Goal: Feedback & Contribution: Leave review/rating

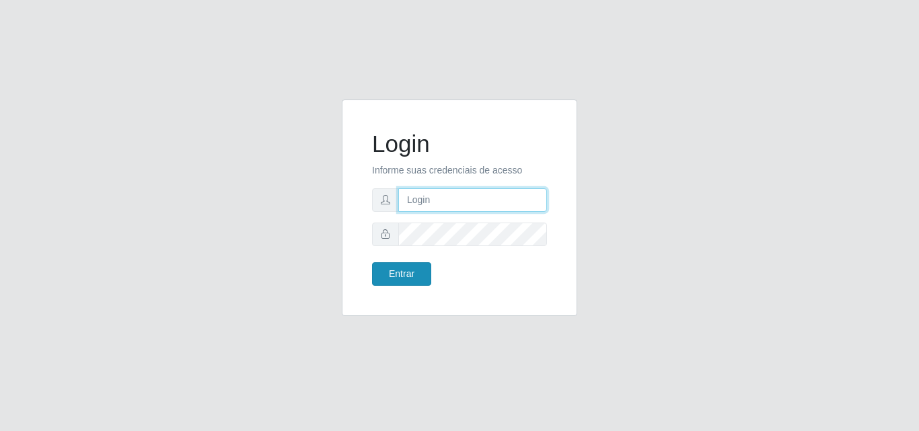
type input "[PERSON_NAME][EMAIL_ADDRESS][DOMAIN_NAME]"
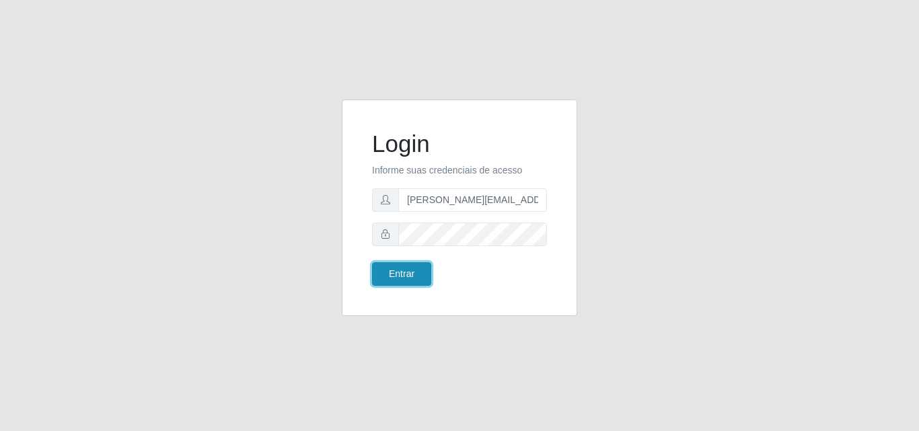
click at [394, 275] on button "Entrar" at bounding box center [401, 274] width 59 height 24
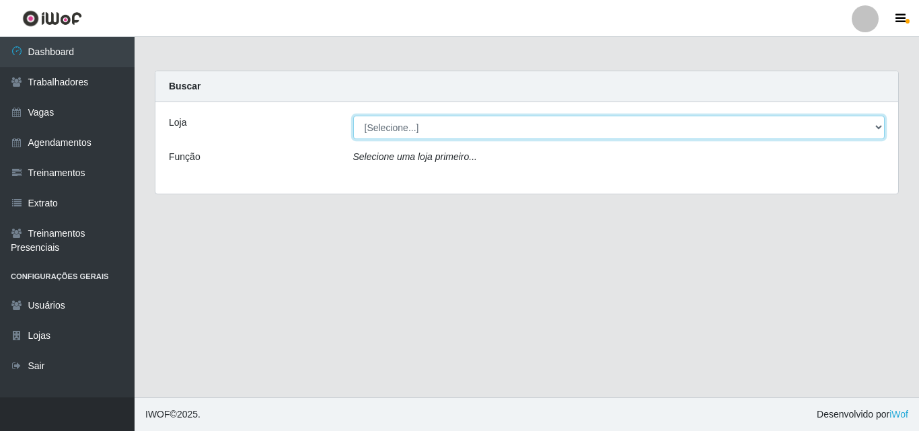
click at [878, 123] on select "[Selecione...] Sempre Tem - [GEOGRAPHIC_DATA]" at bounding box center [619, 128] width 532 height 24
select select "508"
click at [353, 116] on select "[Selecione...] Sempre Tem - [GEOGRAPHIC_DATA]" at bounding box center [619, 128] width 532 height 24
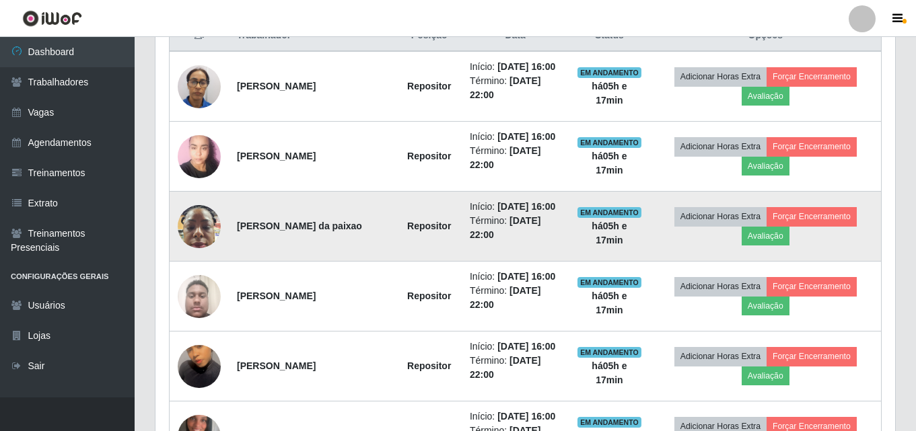
scroll to position [606, 0]
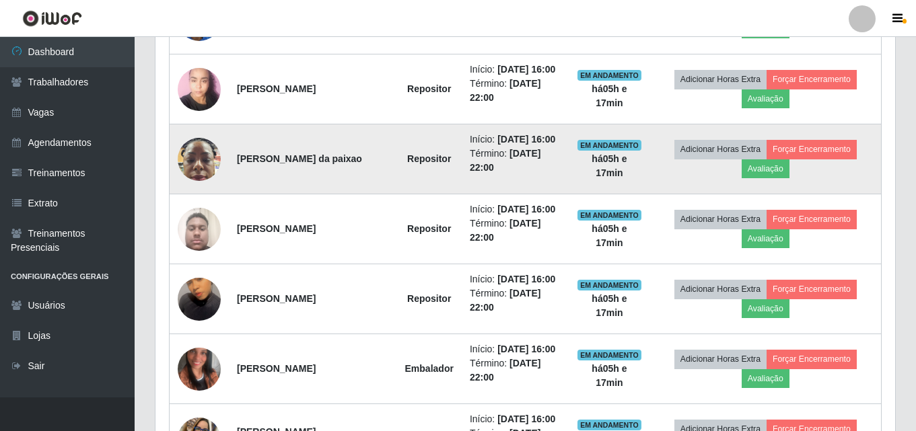
click at [206, 166] on img at bounding box center [199, 159] width 43 height 57
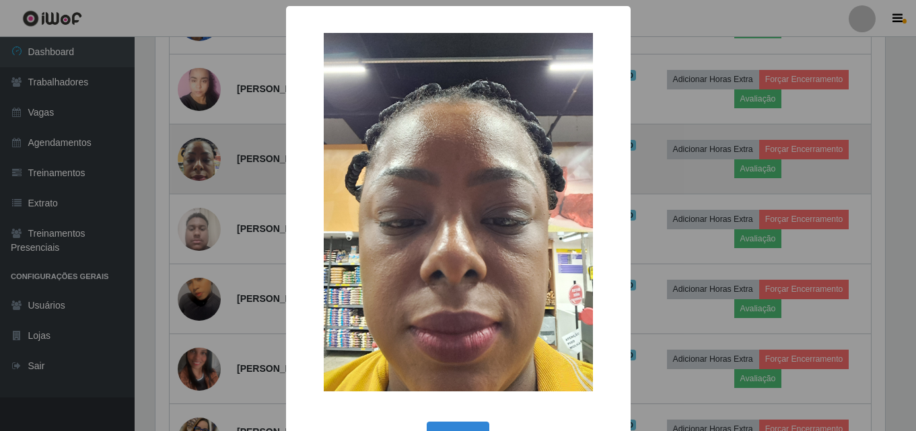
scroll to position [279, 733]
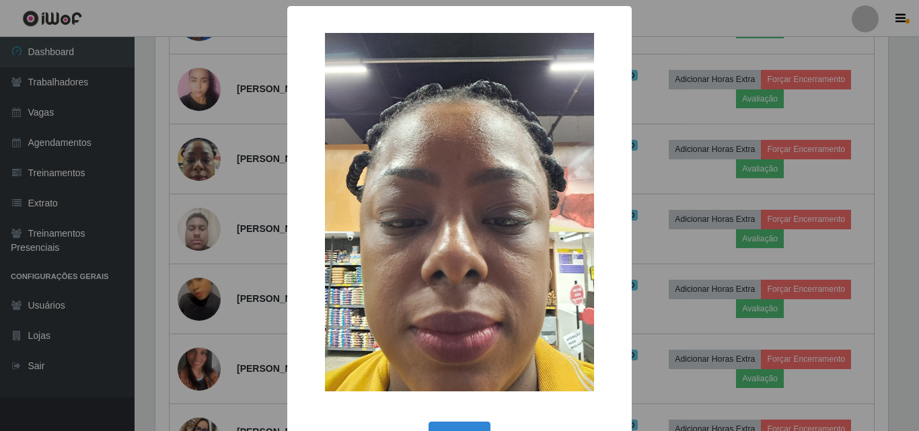
click at [666, 17] on div "× OK Cancel" at bounding box center [459, 215] width 919 height 431
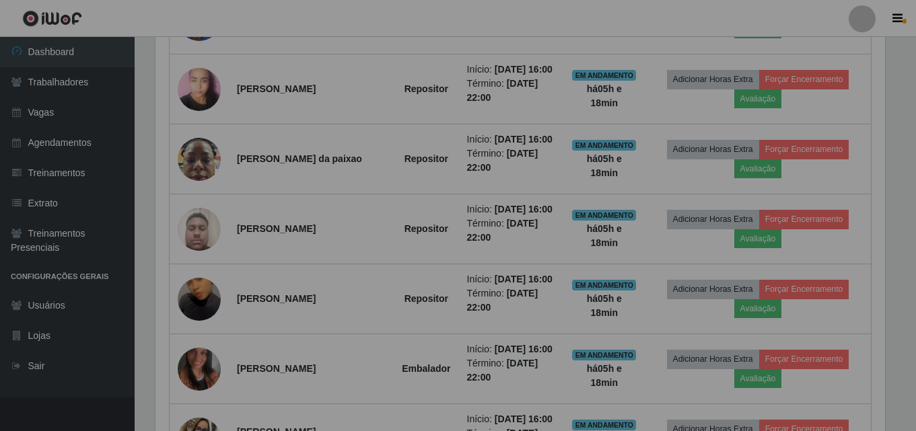
scroll to position [279, 740]
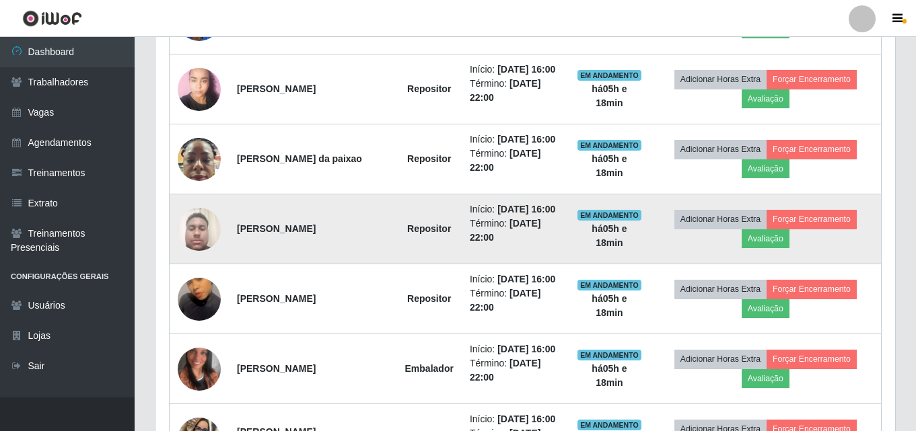
click at [203, 233] on img at bounding box center [199, 229] width 43 height 57
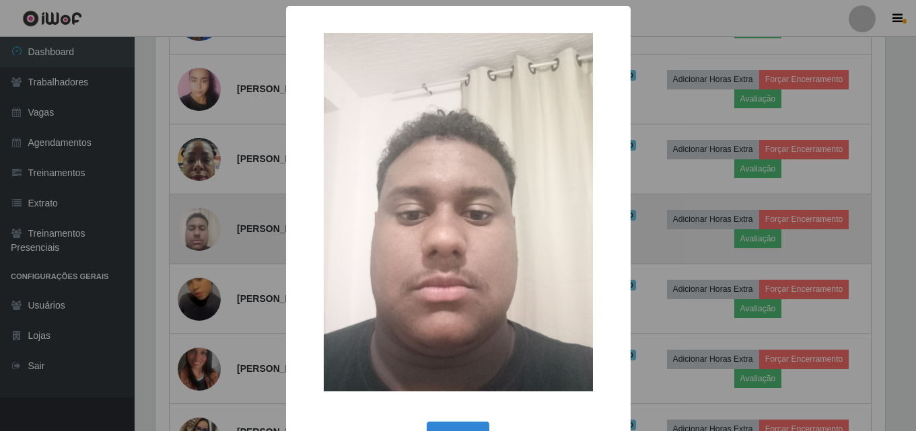
scroll to position [279, 733]
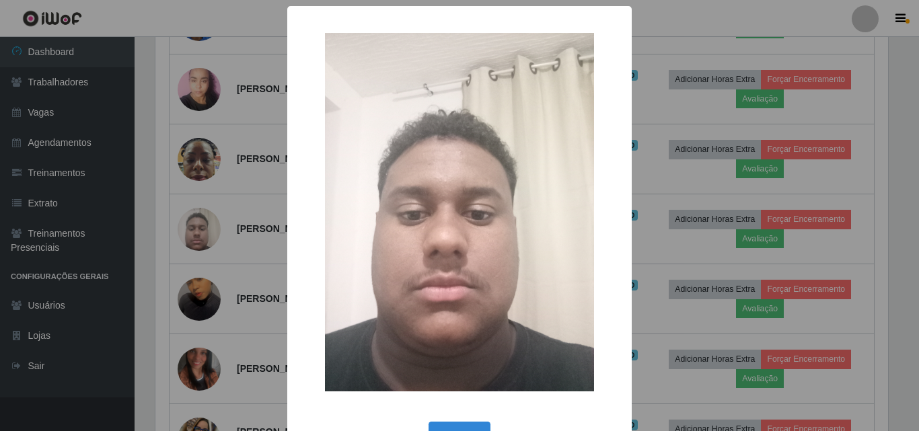
click at [192, 233] on div "× OK Cancel" at bounding box center [459, 215] width 919 height 431
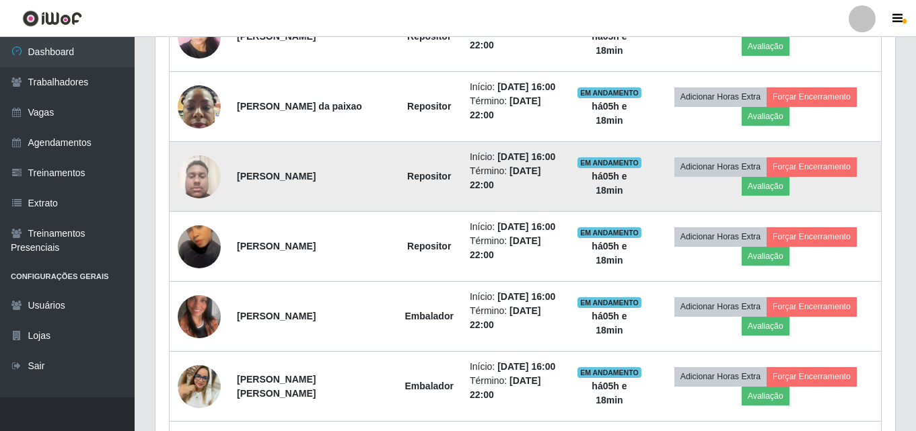
scroll to position [673, 0]
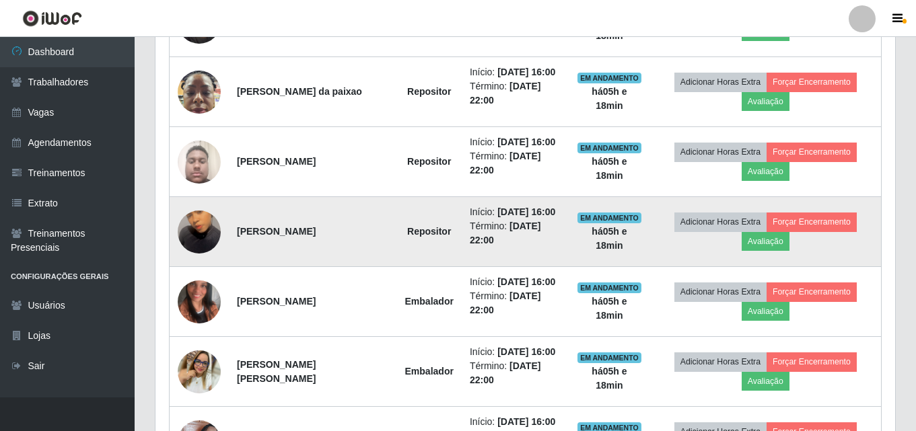
click at [199, 234] on img at bounding box center [199, 232] width 43 height 77
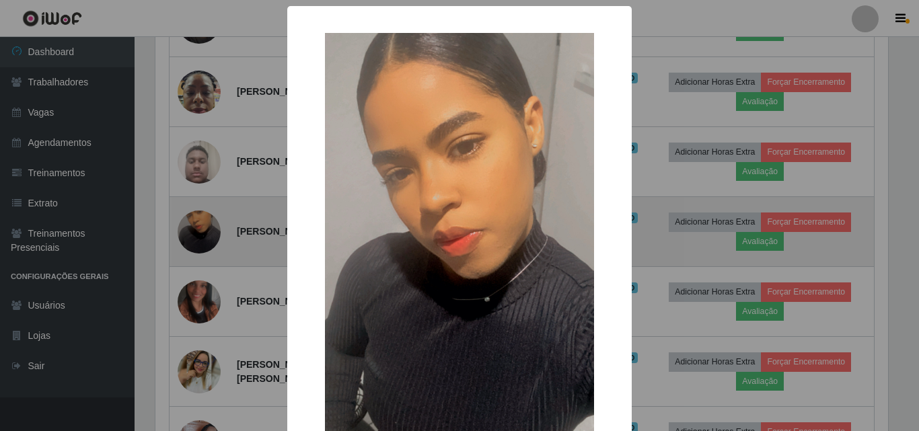
click at [199, 234] on div "× OK Cancel" at bounding box center [459, 215] width 919 height 431
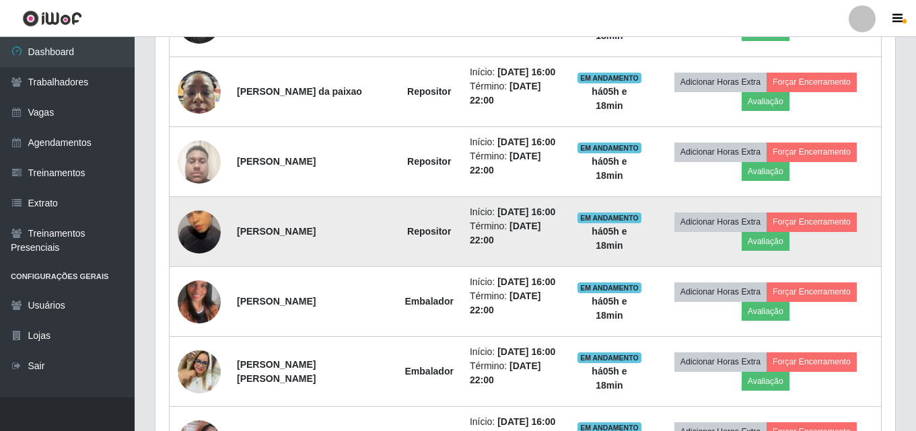
scroll to position [279, 740]
click at [199, 234] on img at bounding box center [199, 232] width 43 height 77
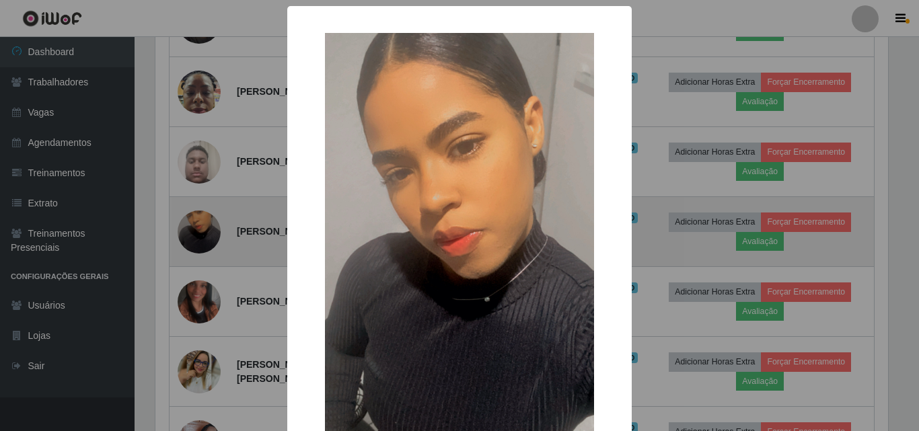
click at [199, 234] on div "× OK Cancel" at bounding box center [459, 215] width 919 height 431
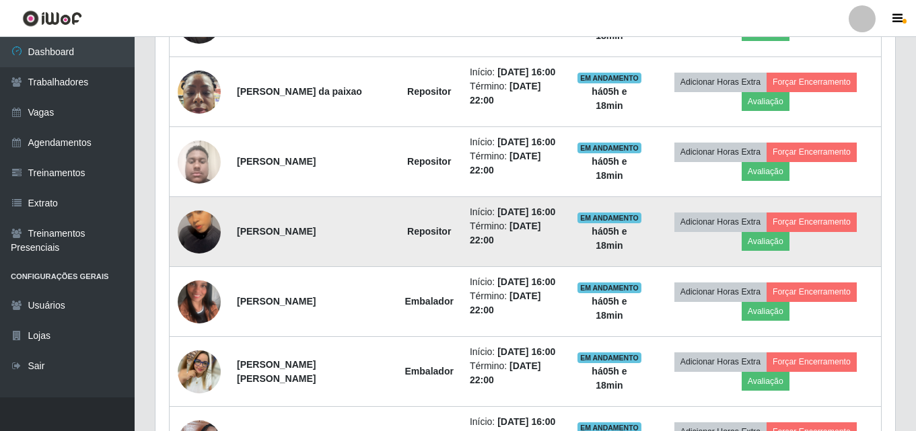
scroll to position [279, 740]
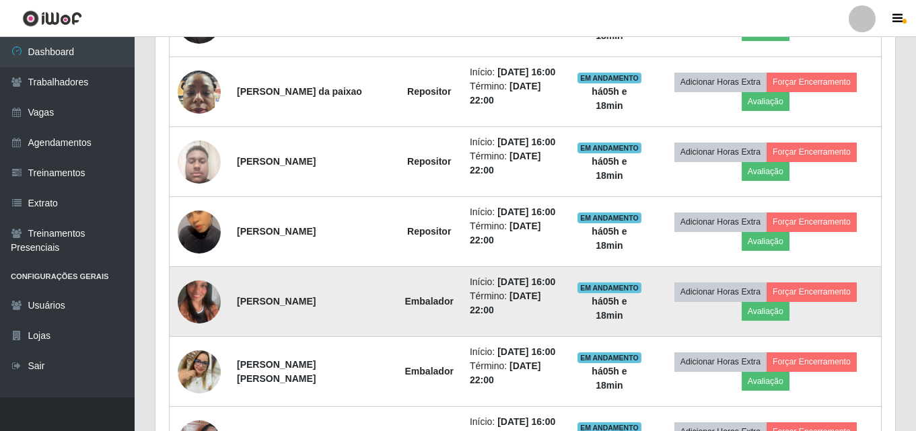
click at [197, 296] on img at bounding box center [199, 302] width 43 height 77
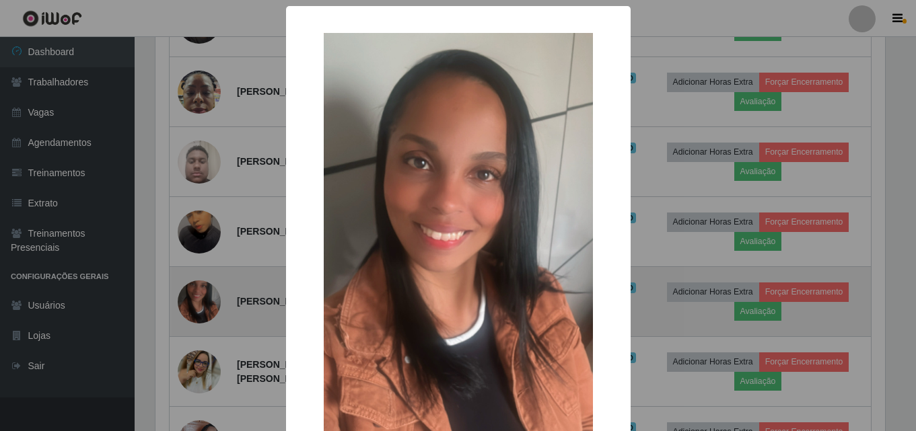
scroll to position [279, 733]
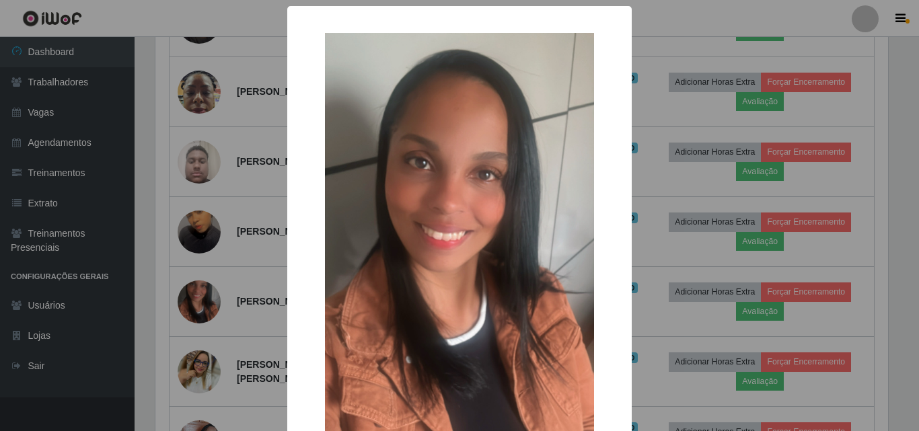
click at [198, 295] on div "× OK Cancel" at bounding box center [459, 215] width 919 height 431
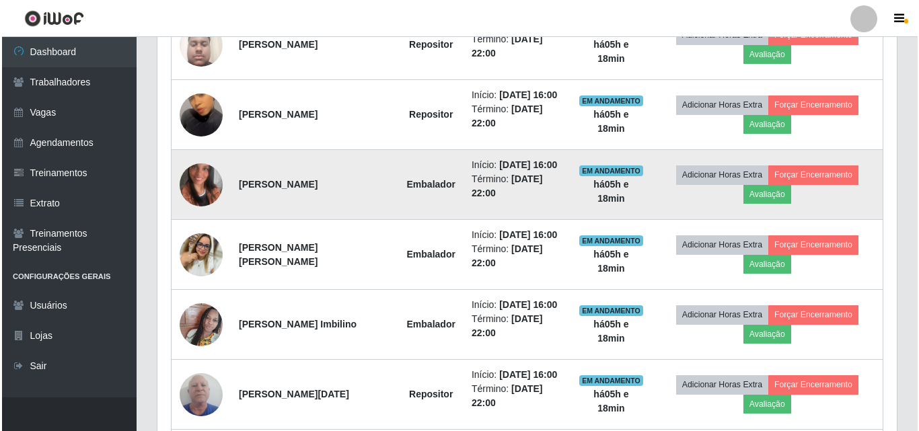
scroll to position [808, 0]
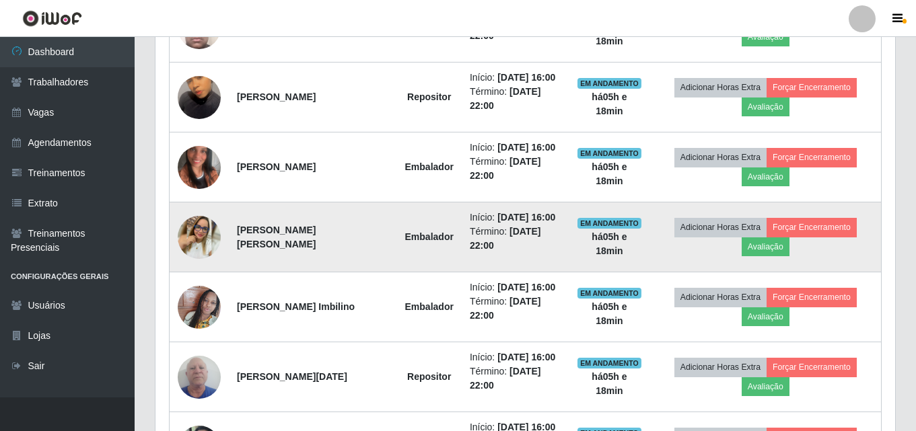
click at [199, 239] on img at bounding box center [199, 237] width 43 height 43
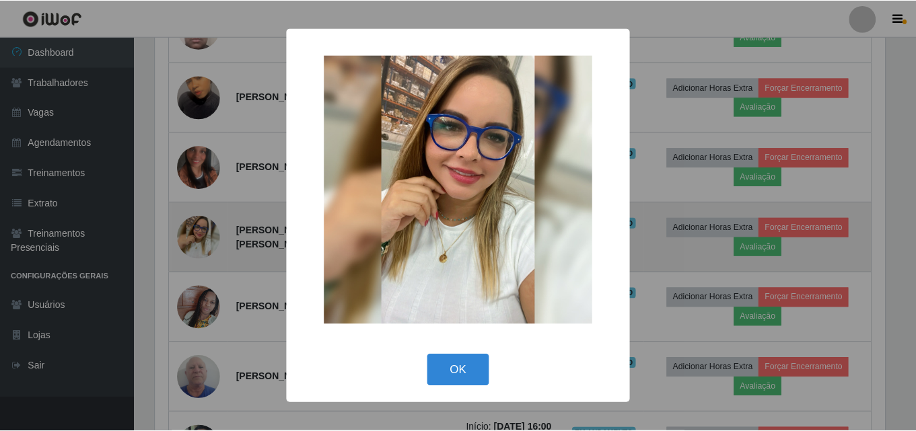
scroll to position [279, 733]
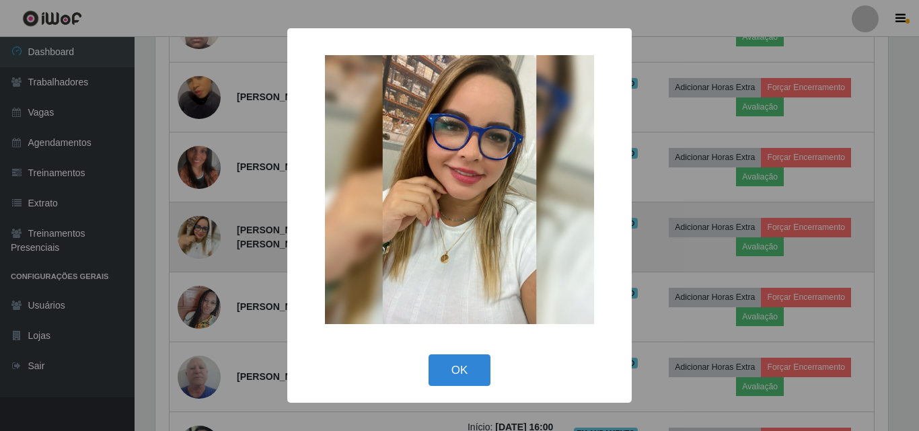
click at [199, 239] on div "× OK Cancel" at bounding box center [459, 215] width 919 height 431
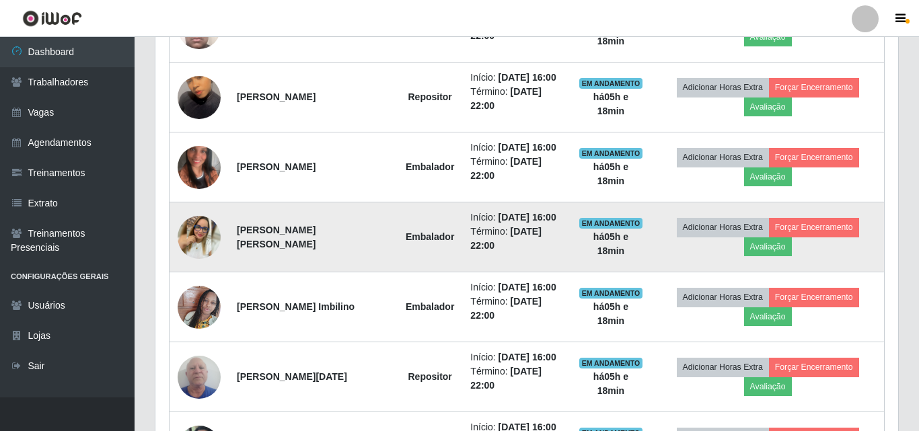
scroll to position [279, 740]
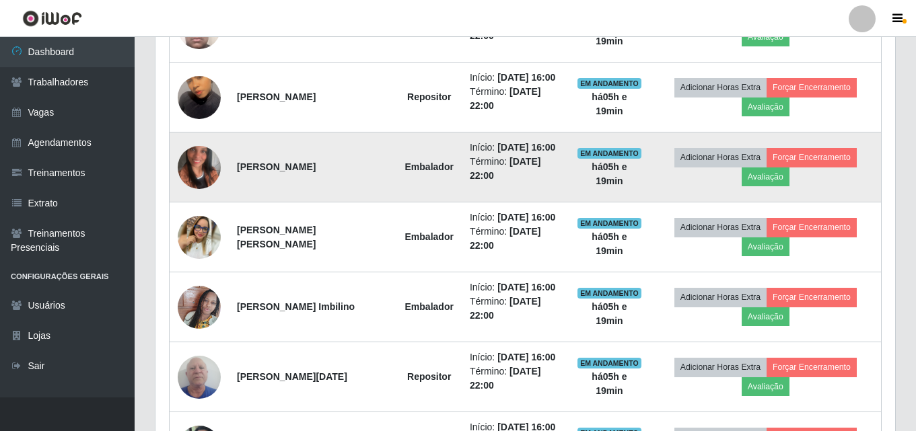
click at [206, 162] on img at bounding box center [199, 167] width 43 height 77
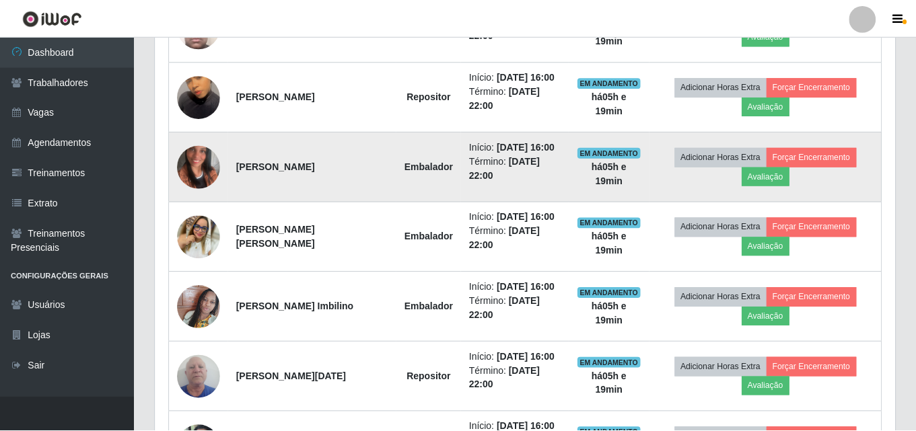
scroll to position [279, 733]
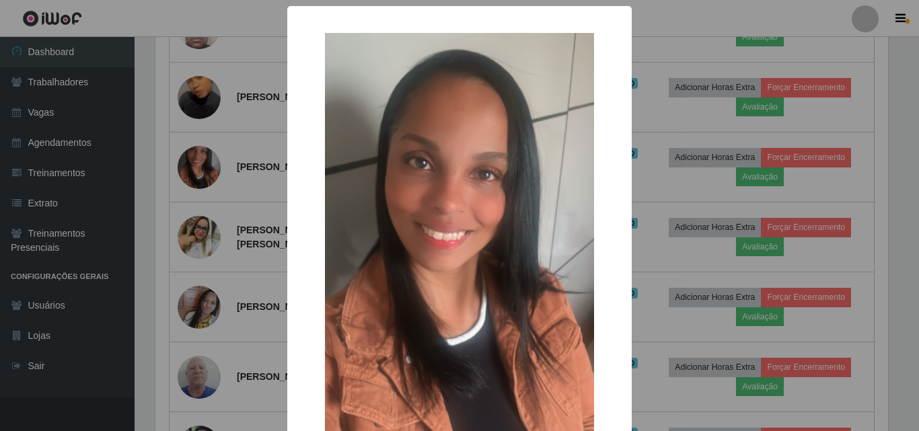
click at [201, 164] on div "× OK Cancel" at bounding box center [459, 215] width 919 height 431
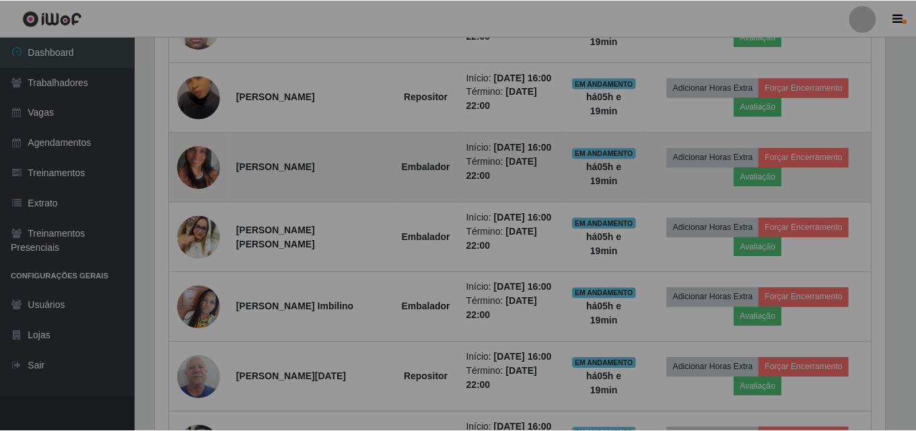
scroll to position [279, 740]
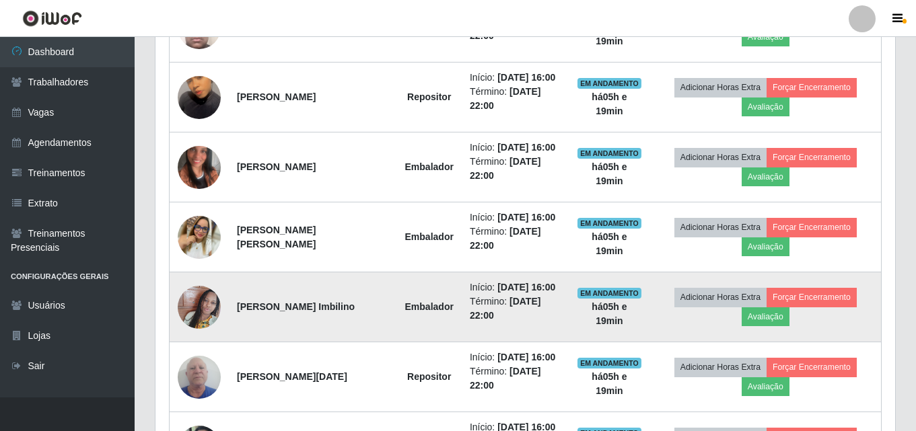
click at [199, 305] on img at bounding box center [199, 307] width 43 height 58
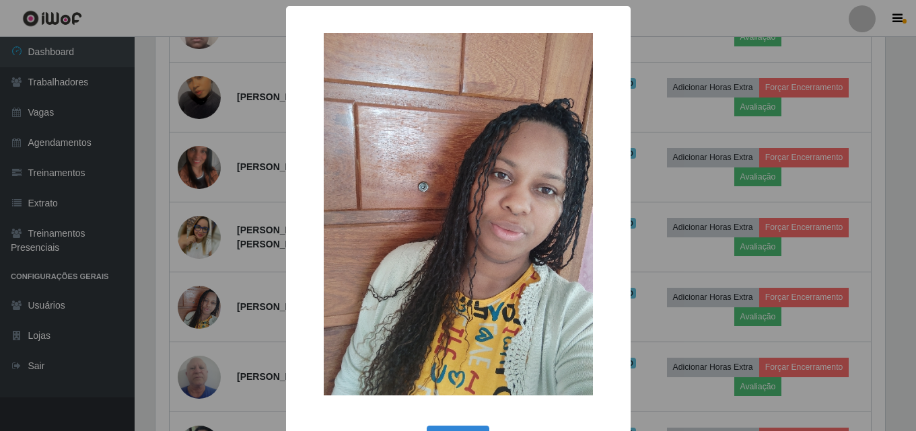
scroll to position [279, 733]
click at [491, 199] on img at bounding box center [459, 214] width 269 height 363
click at [201, 242] on div "× OK Cancel" at bounding box center [459, 215] width 919 height 431
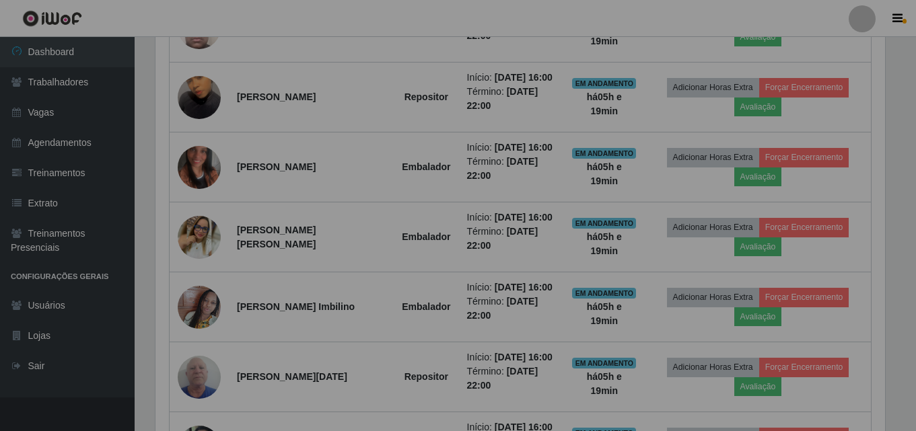
scroll to position [279, 740]
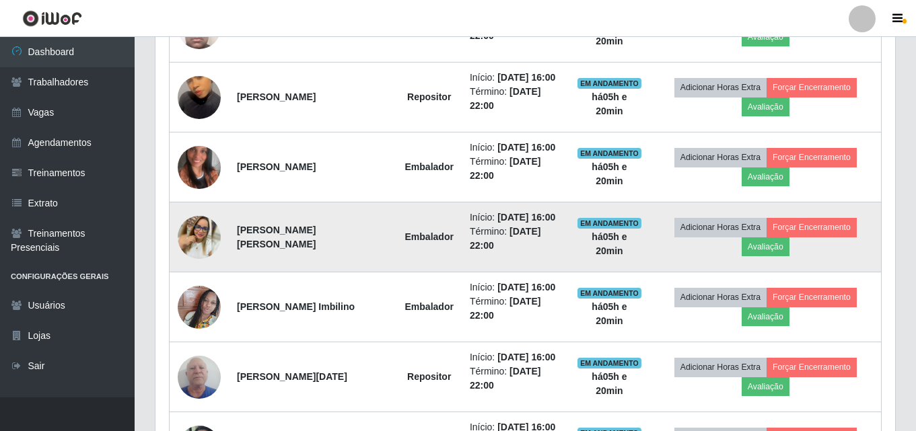
click at [202, 234] on img at bounding box center [199, 237] width 43 height 43
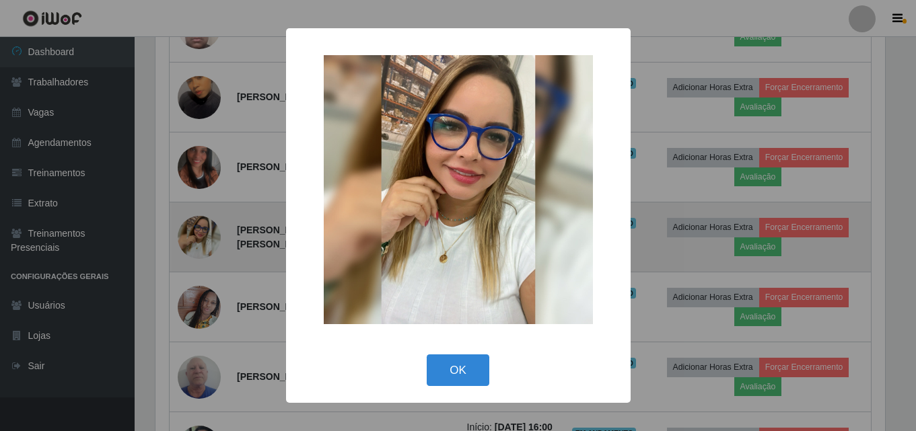
scroll to position [279, 733]
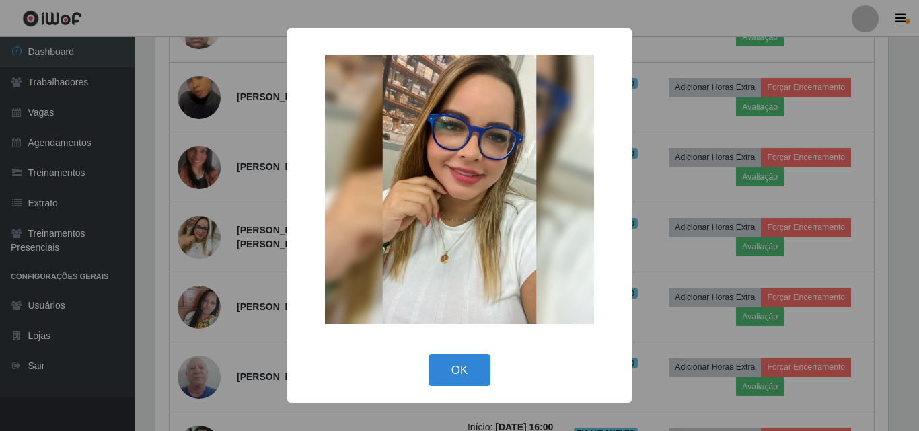
click at [452, 197] on img at bounding box center [459, 189] width 269 height 269
click at [460, 367] on button "OK" at bounding box center [460, 371] width 63 height 32
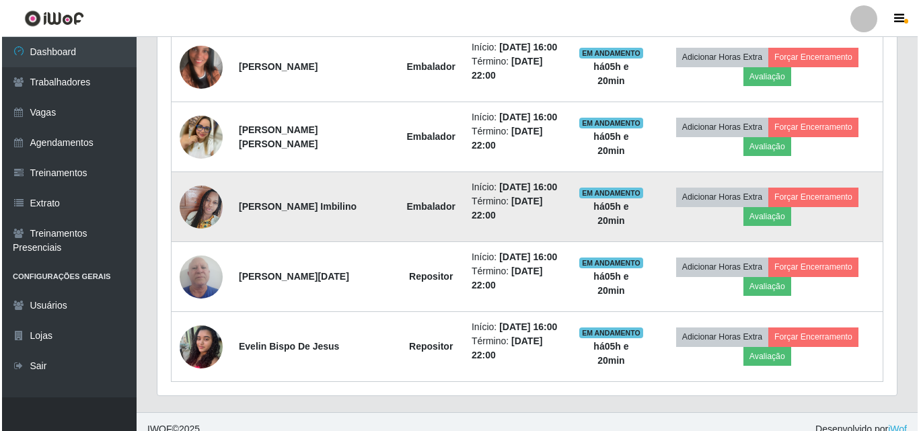
scroll to position [923, 0]
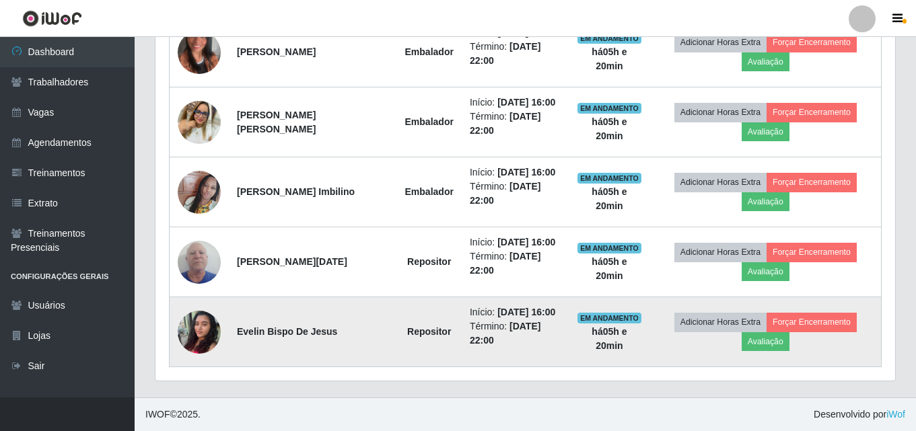
click at [205, 328] on img at bounding box center [199, 331] width 43 height 57
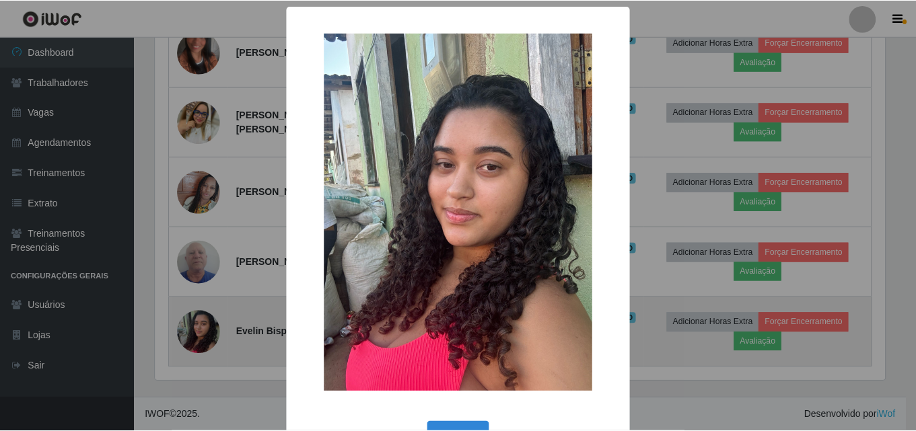
scroll to position [279, 733]
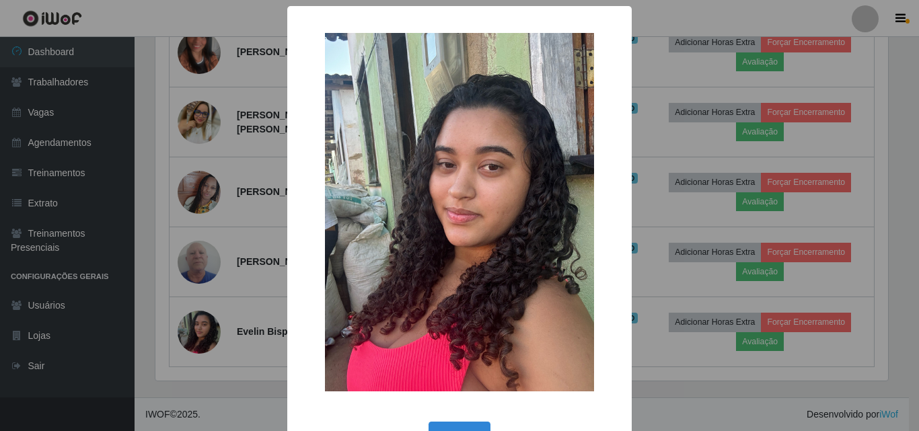
click at [650, 156] on div "× OK Cancel" at bounding box center [459, 215] width 919 height 431
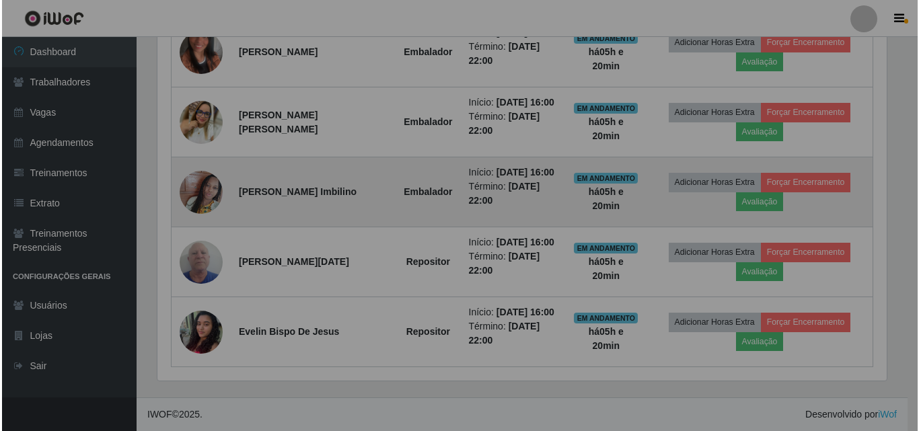
scroll to position [279, 740]
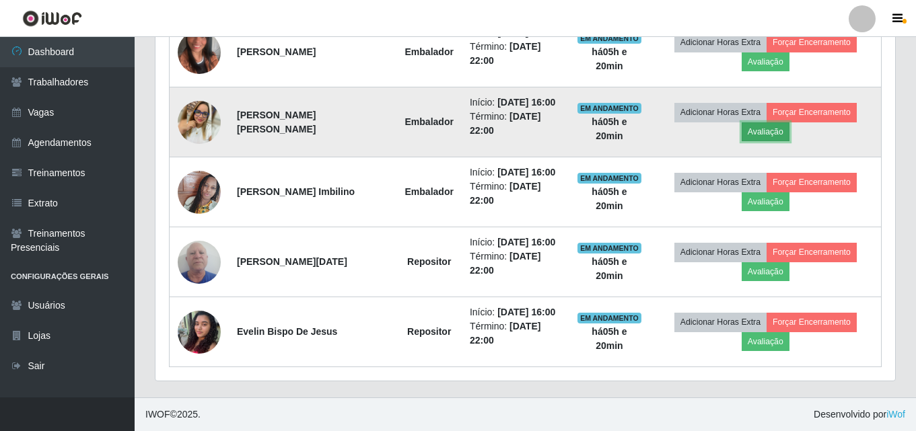
click at [766, 131] on button "Avaliação" at bounding box center [766, 131] width 48 height 19
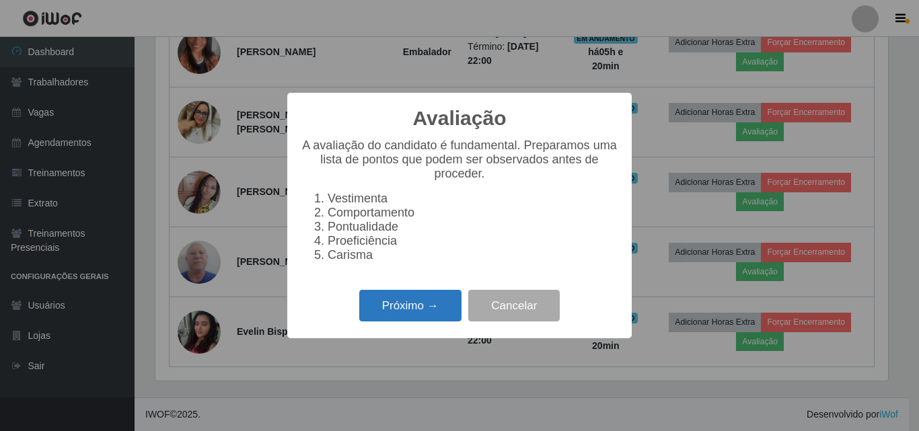
click at [411, 312] on button "Próximo →" at bounding box center [410, 306] width 102 height 32
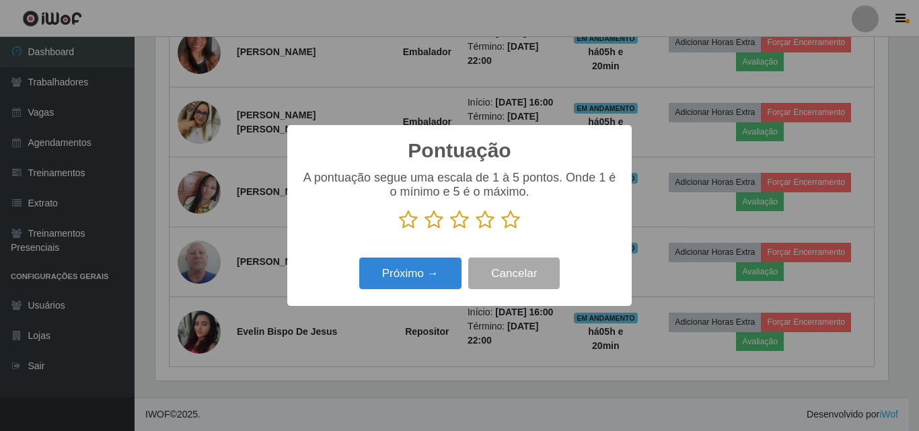
scroll to position [672661, 672207]
click at [490, 223] on icon at bounding box center [485, 220] width 19 height 20
click at [476, 230] on input "radio" at bounding box center [476, 230] width 0 height 0
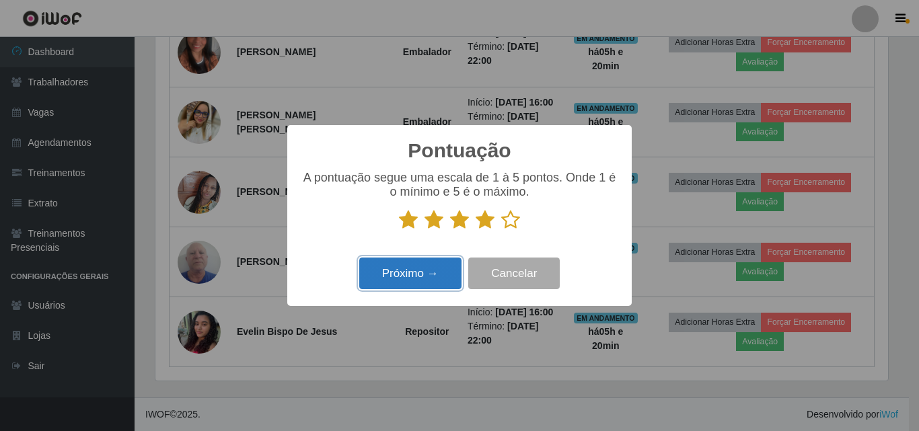
click at [416, 274] on button "Próximo →" at bounding box center [410, 274] width 102 height 32
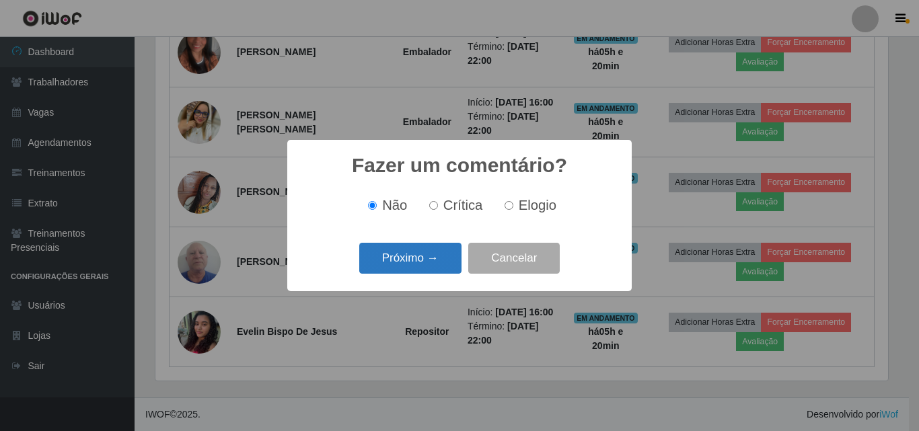
click at [416, 255] on button "Próximo →" at bounding box center [410, 259] width 102 height 32
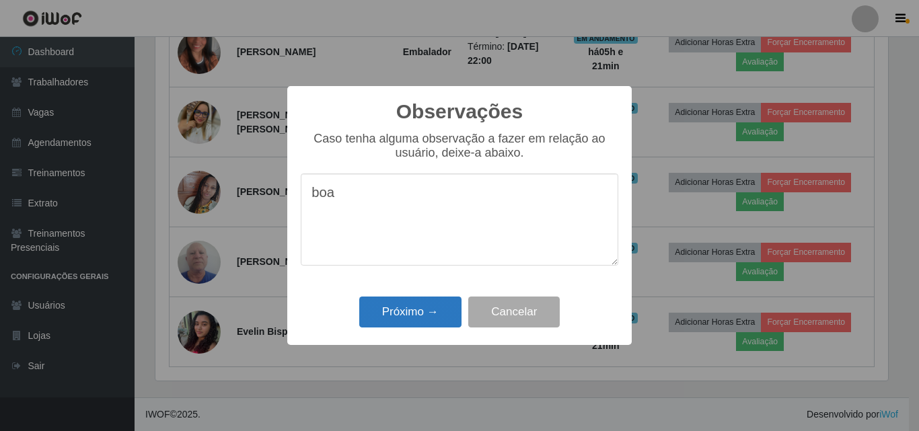
type textarea "boa"
click at [414, 311] on button "Próximo →" at bounding box center [410, 313] width 102 height 32
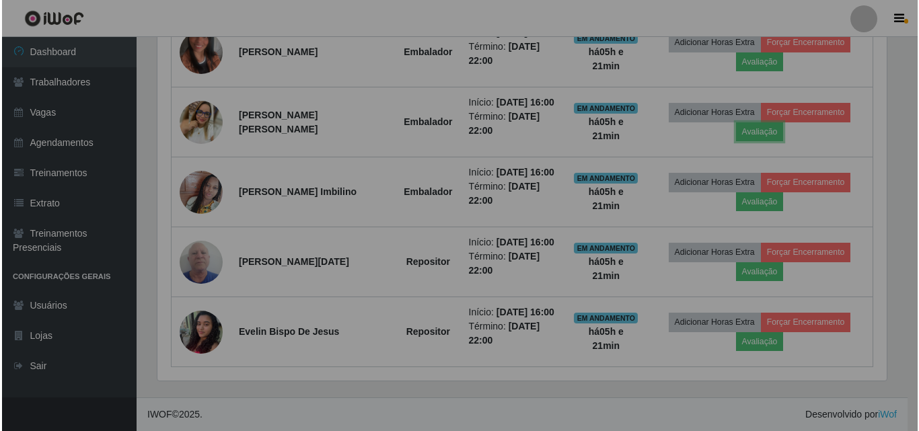
scroll to position [279, 740]
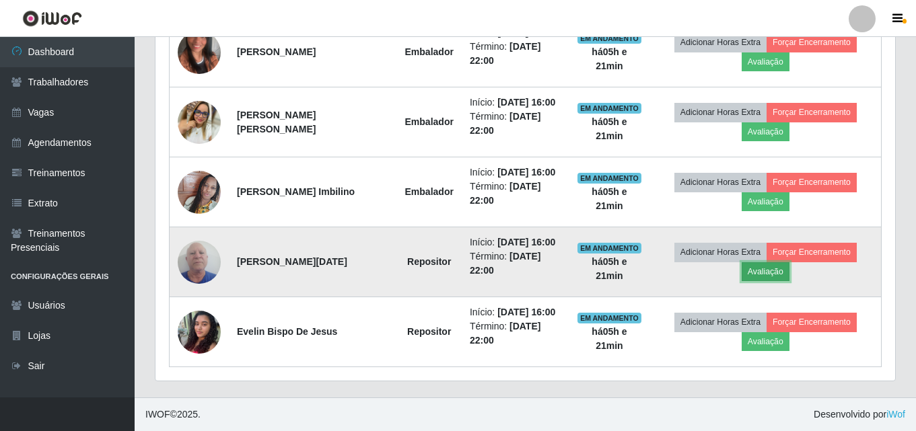
click at [756, 269] on button "Avaliação" at bounding box center [766, 271] width 48 height 19
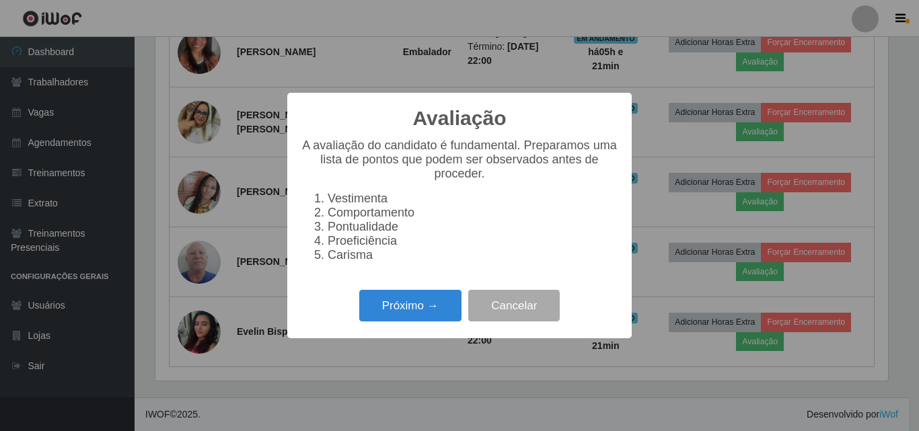
scroll to position [279, 733]
click at [398, 310] on button "Próximo →" at bounding box center [410, 306] width 102 height 32
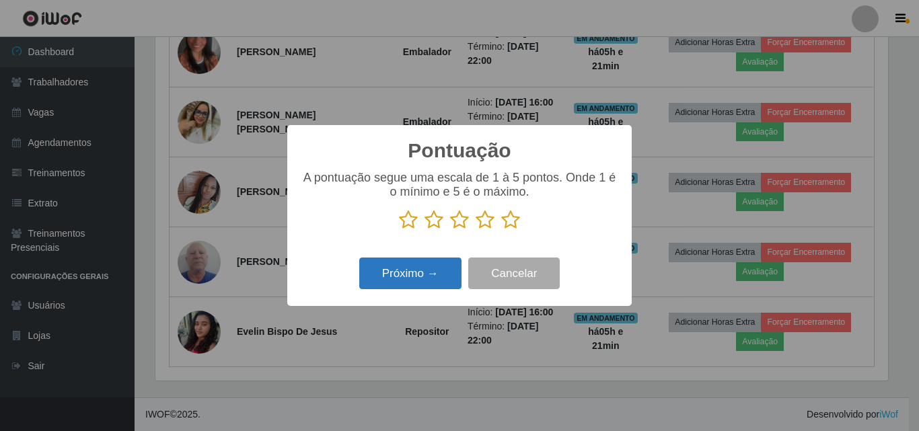
scroll to position [672661, 672207]
click at [507, 223] on icon at bounding box center [510, 220] width 19 height 20
click at [501, 230] on input "radio" at bounding box center [501, 230] width 0 height 0
click at [404, 276] on button "Próximo →" at bounding box center [410, 274] width 102 height 32
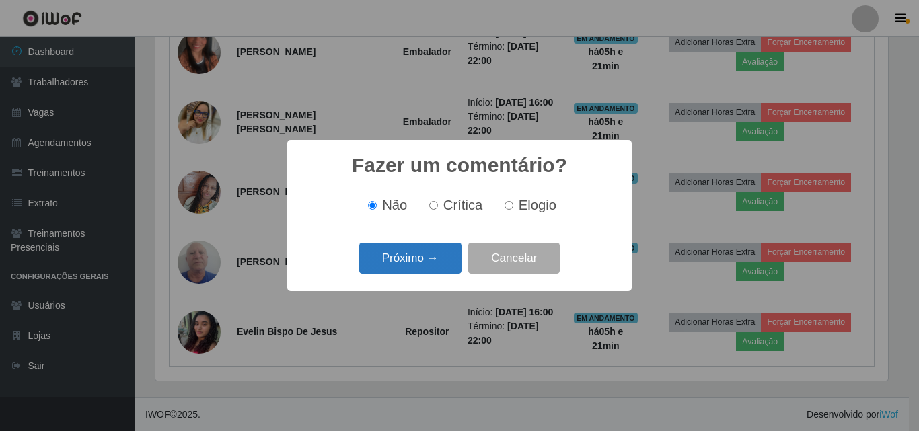
click at [398, 259] on button "Próximo →" at bounding box center [410, 259] width 102 height 32
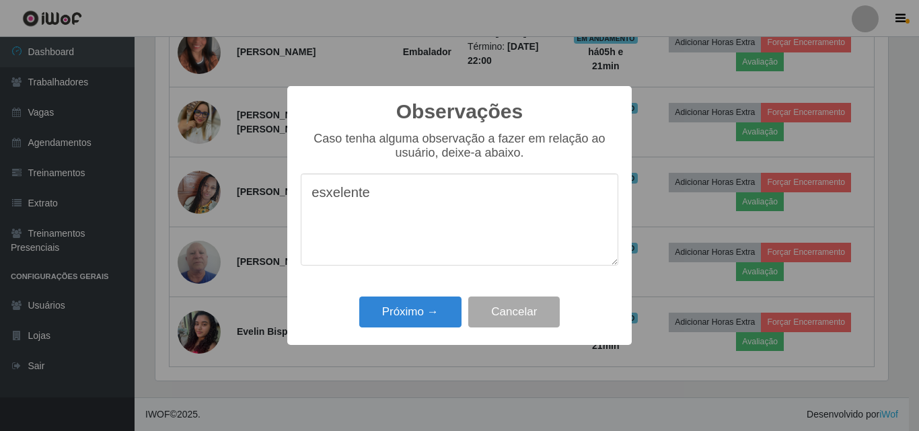
click at [324, 199] on textarea "esxelente" at bounding box center [460, 220] width 318 height 92
type textarea "excelente"
click at [410, 315] on button "Próximo →" at bounding box center [410, 313] width 102 height 32
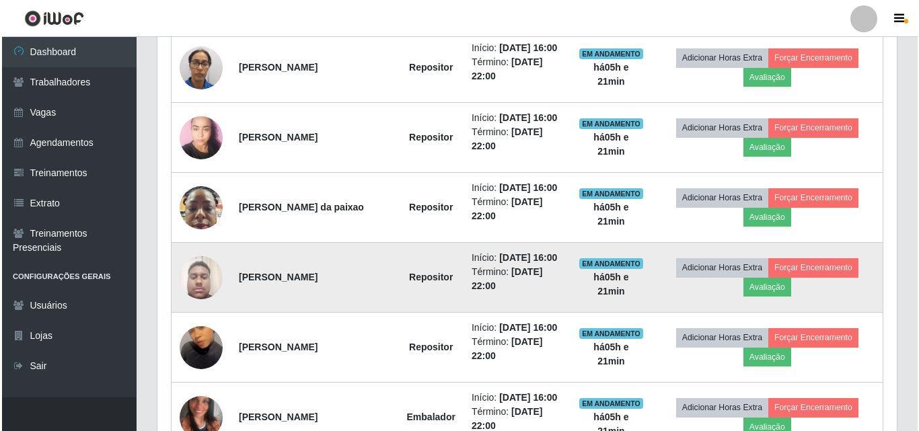
scroll to position [519, 0]
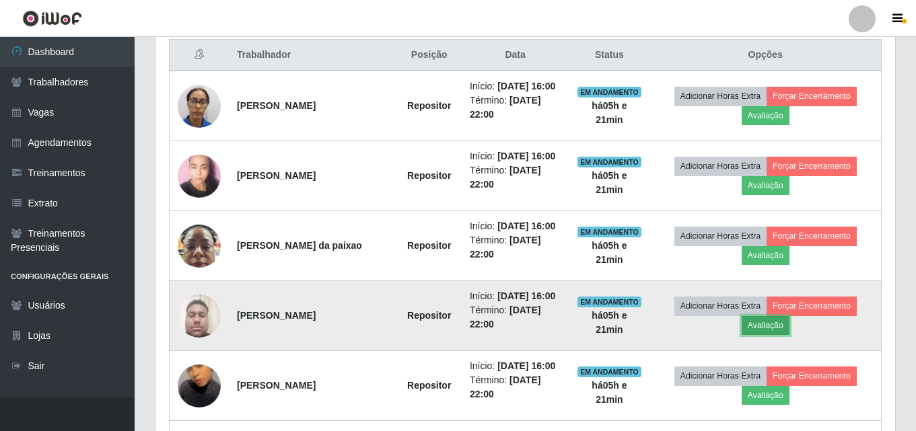
click at [751, 326] on button "Avaliação" at bounding box center [766, 325] width 48 height 19
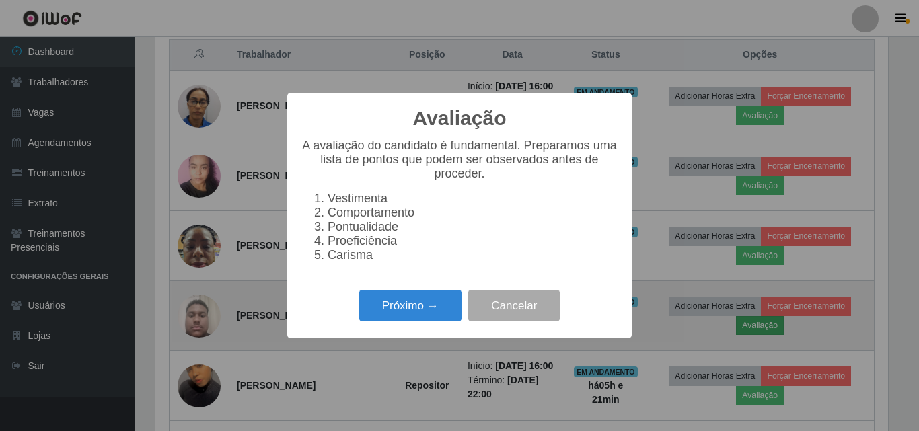
scroll to position [279, 733]
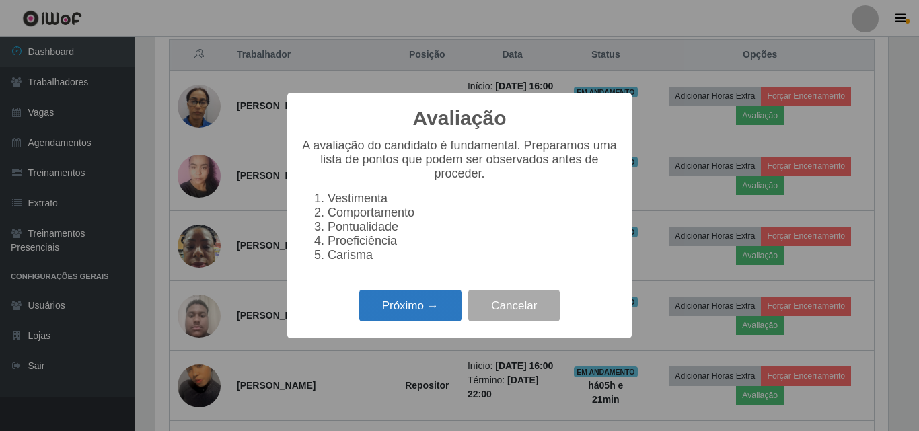
click at [432, 313] on button "Próximo →" at bounding box center [410, 306] width 102 height 32
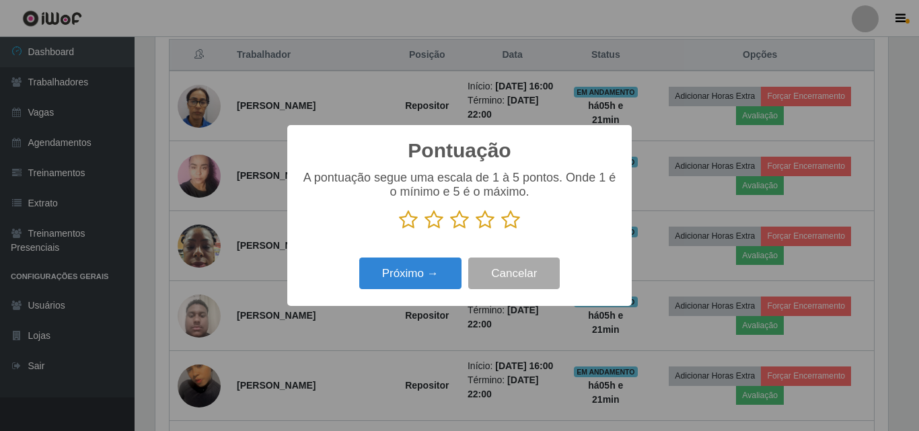
scroll to position [672661, 672207]
click at [438, 221] on icon at bounding box center [434, 220] width 19 height 20
click at [425, 230] on input "radio" at bounding box center [425, 230] width 0 height 0
click at [414, 274] on button "Próximo →" at bounding box center [410, 274] width 102 height 32
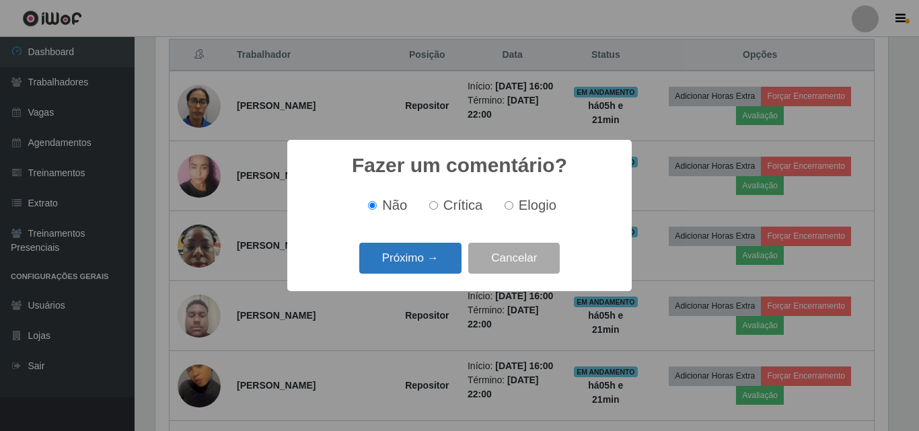
click at [413, 257] on button "Próximo →" at bounding box center [410, 259] width 102 height 32
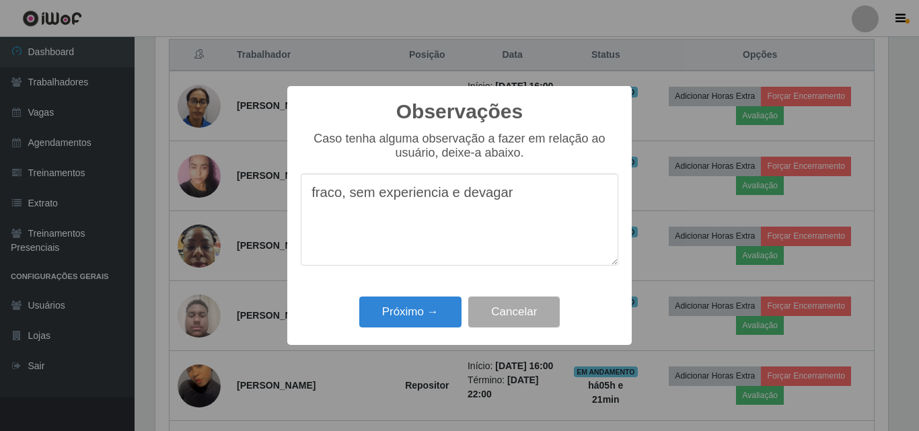
click at [413, 201] on textarea "fraco, sem experiencia e devagar" at bounding box center [460, 220] width 318 height 92
type textarea "fraco, sem experiência e devagar"
click at [414, 312] on button "Próximo →" at bounding box center [410, 313] width 102 height 32
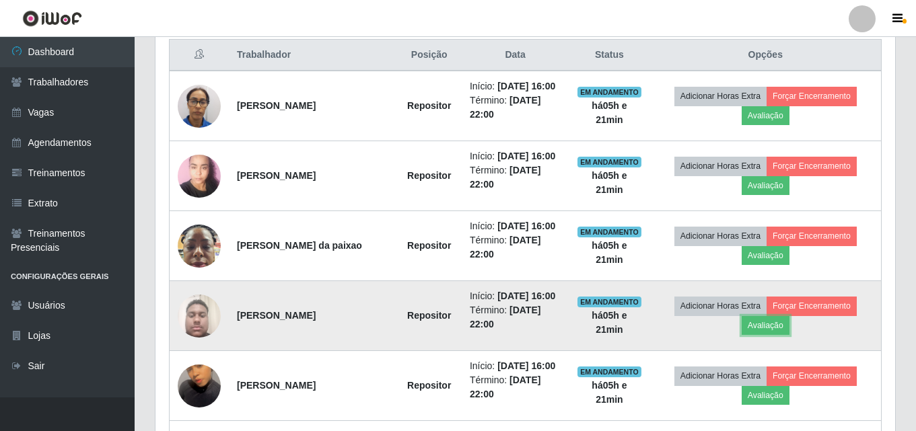
scroll to position [279, 740]
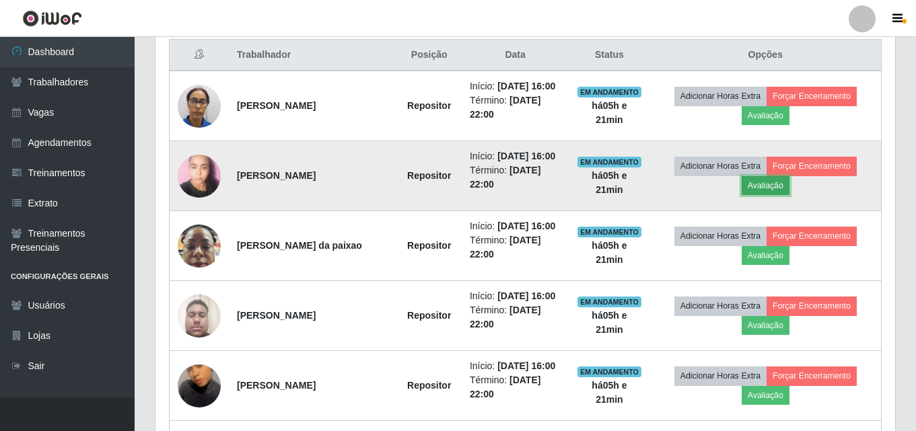
click at [759, 189] on button "Avaliação" at bounding box center [766, 185] width 48 height 19
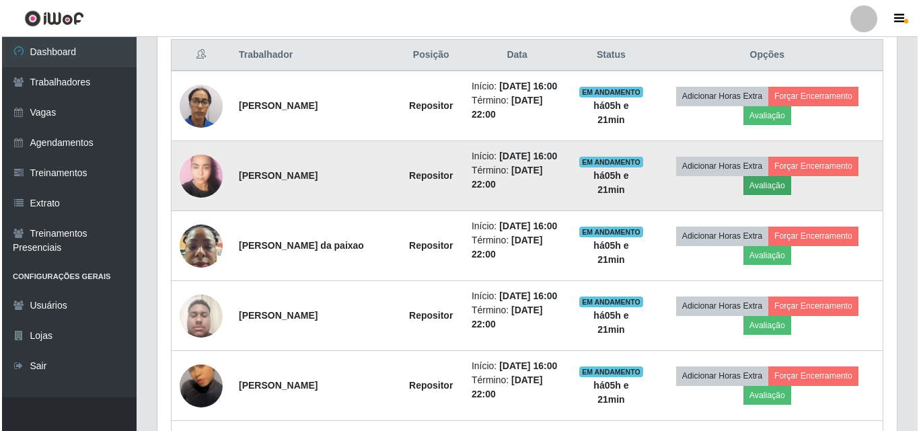
scroll to position [279, 733]
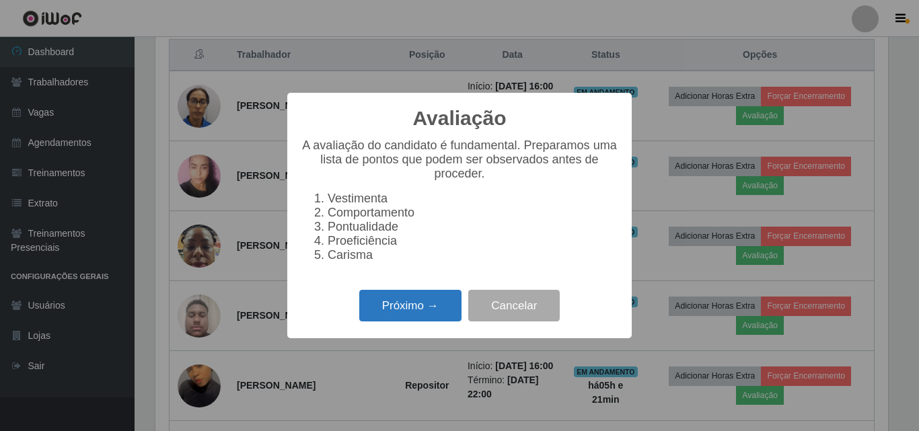
click at [423, 313] on button "Próximo →" at bounding box center [410, 306] width 102 height 32
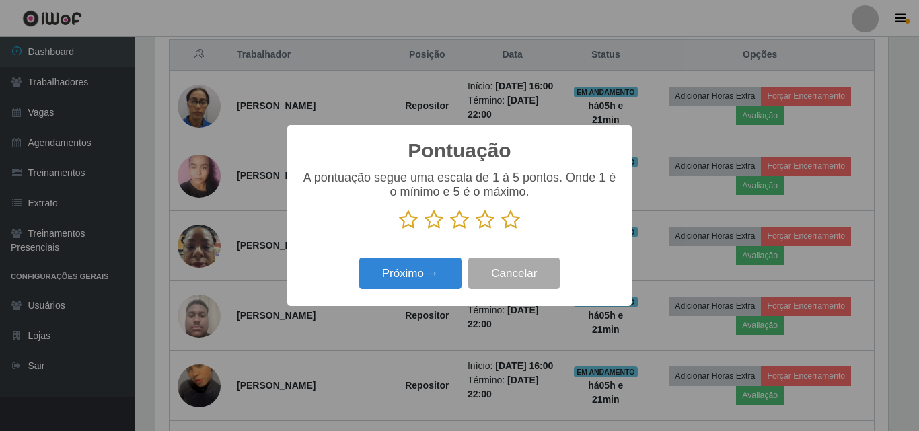
click at [485, 221] on icon at bounding box center [485, 220] width 19 height 20
click at [476, 230] on input "radio" at bounding box center [476, 230] width 0 height 0
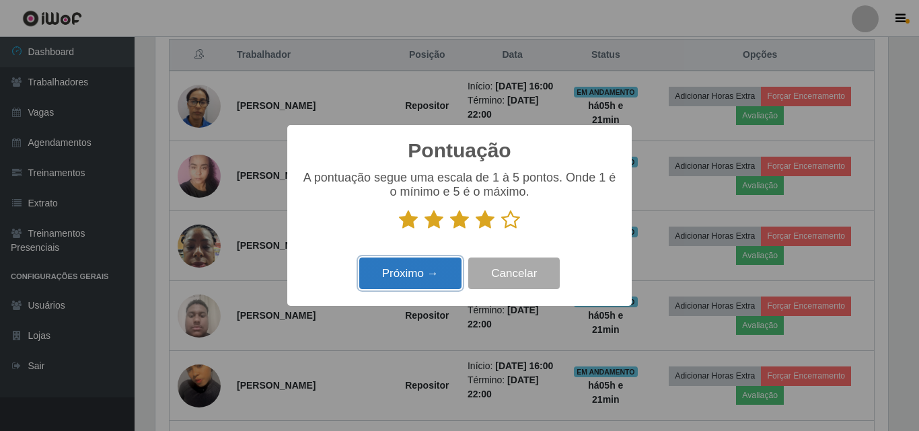
click at [413, 271] on button "Próximo →" at bounding box center [410, 274] width 102 height 32
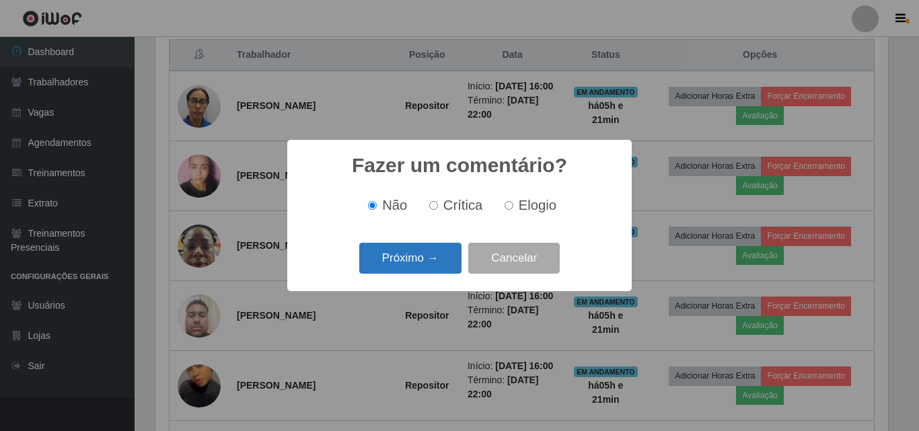
click at [400, 256] on button "Próximo →" at bounding box center [410, 259] width 102 height 32
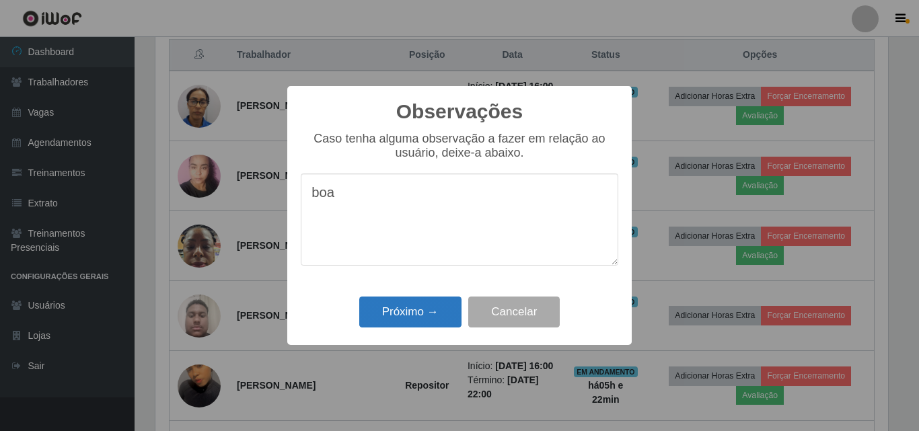
type textarea "boa"
click at [410, 314] on button "Próximo →" at bounding box center [410, 313] width 102 height 32
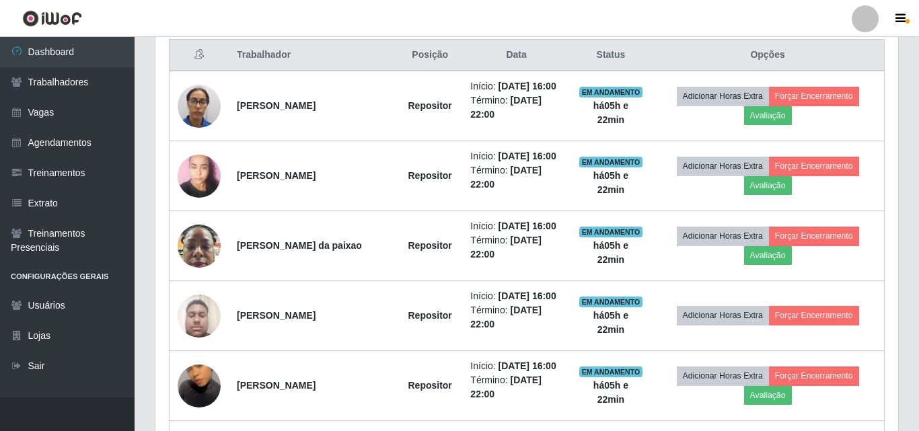
scroll to position [279, 740]
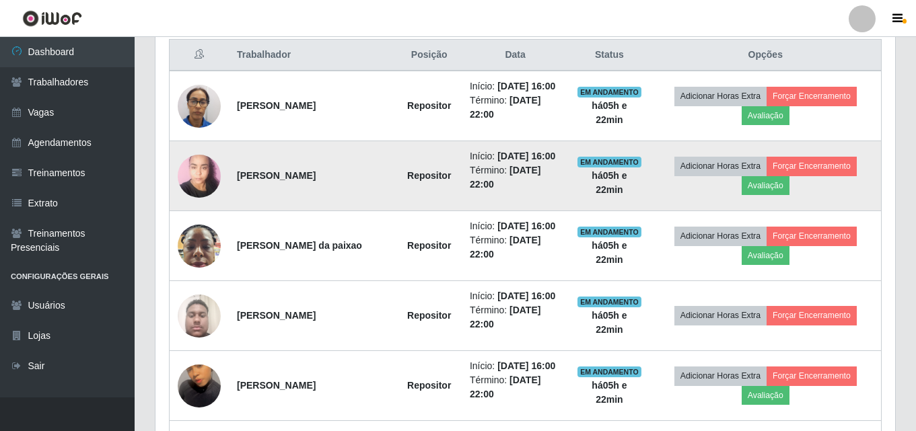
click at [190, 172] on img at bounding box center [199, 175] width 43 height 57
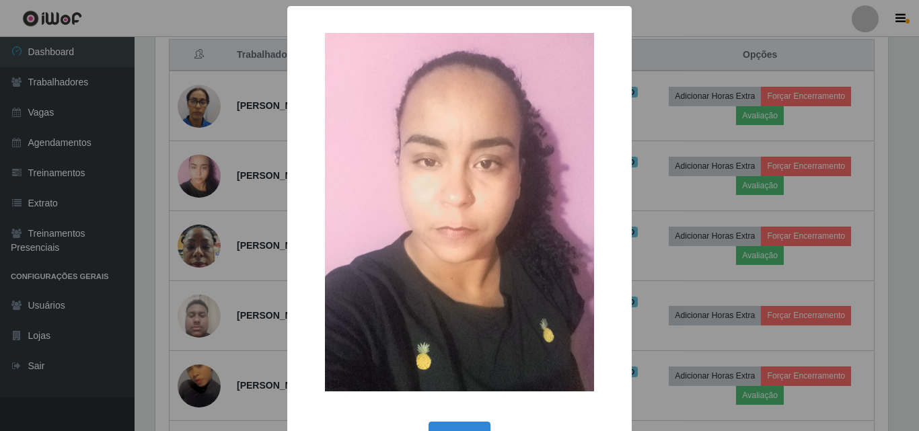
click at [201, 173] on div "× OK Cancel" at bounding box center [459, 215] width 919 height 431
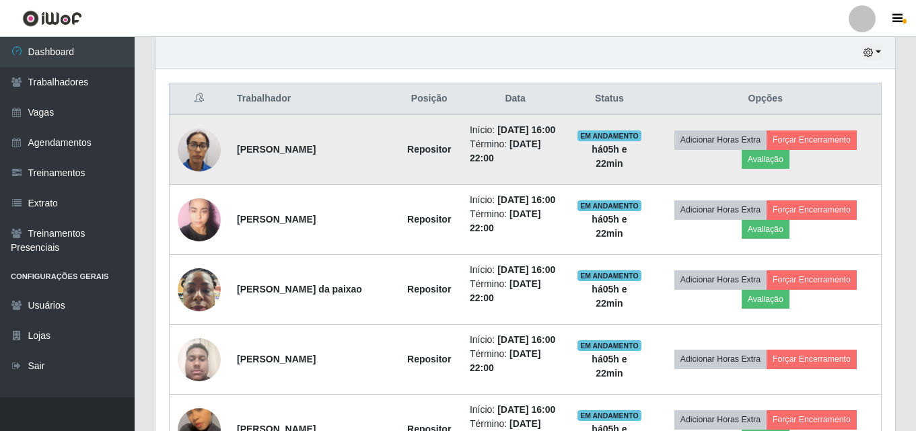
scroll to position [452, 0]
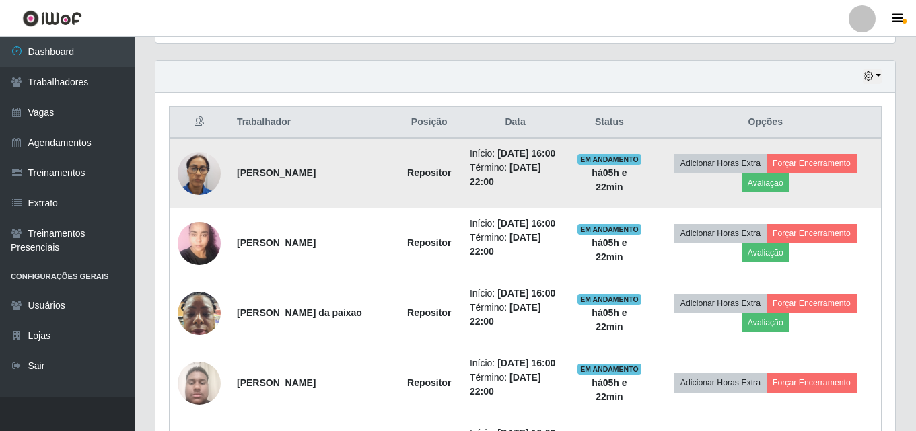
click at [205, 172] on img at bounding box center [199, 173] width 43 height 57
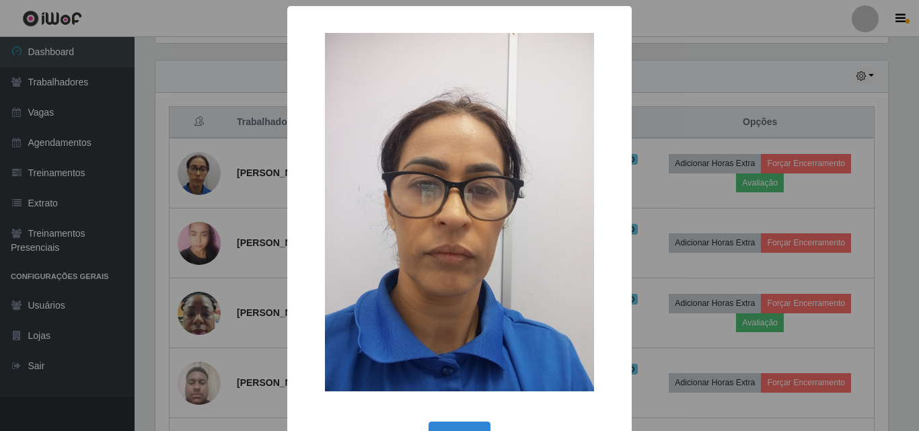
click at [195, 170] on div "× OK Cancel" at bounding box center [459, 215] width 919 height 431
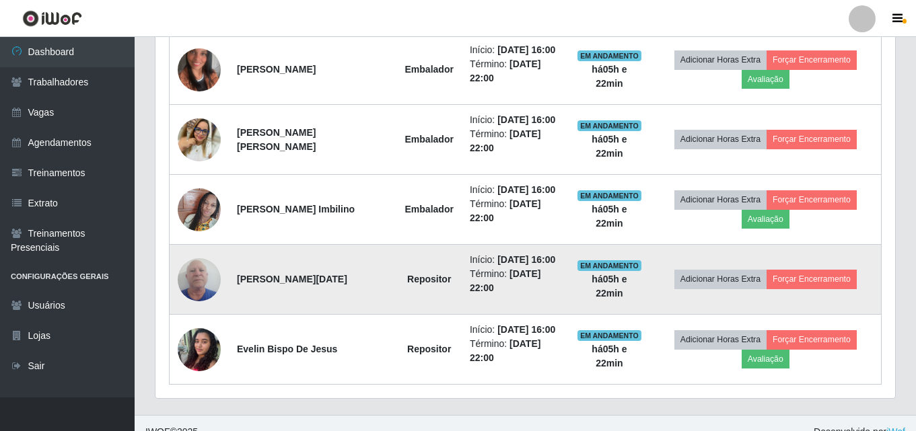
scroll to position [923, 0]
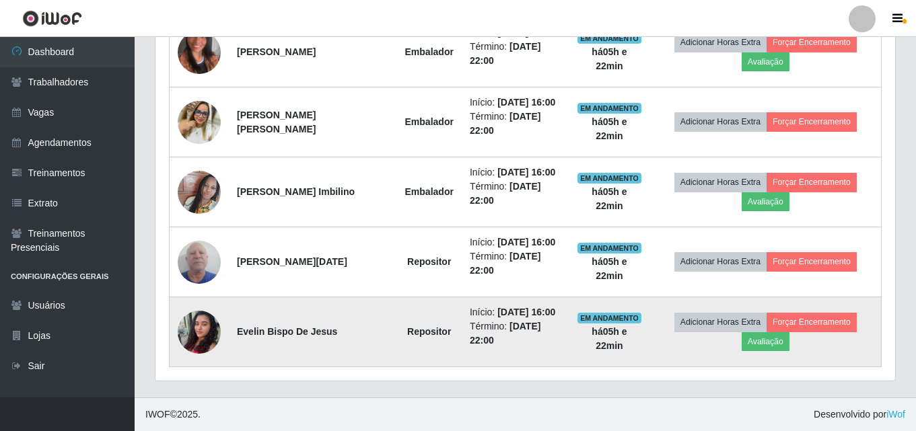
click at [194, 336] on img at bounding box center [199, 331] width 43 height 57
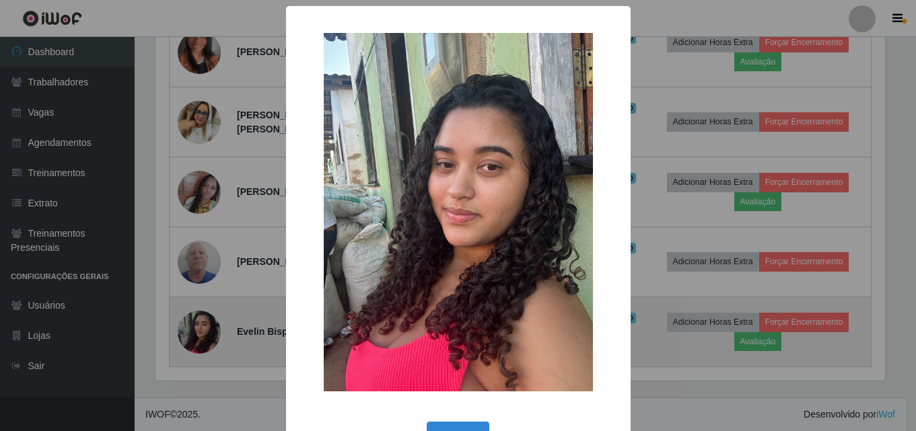
scroll to position [279, 733]
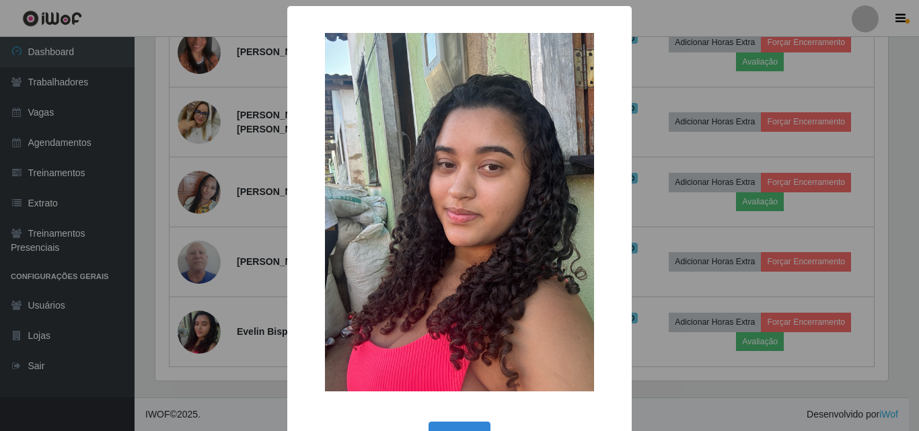
click at [200, 334] on div "× OK Cancel" at bounding box center [459, 215] width 919 height 431
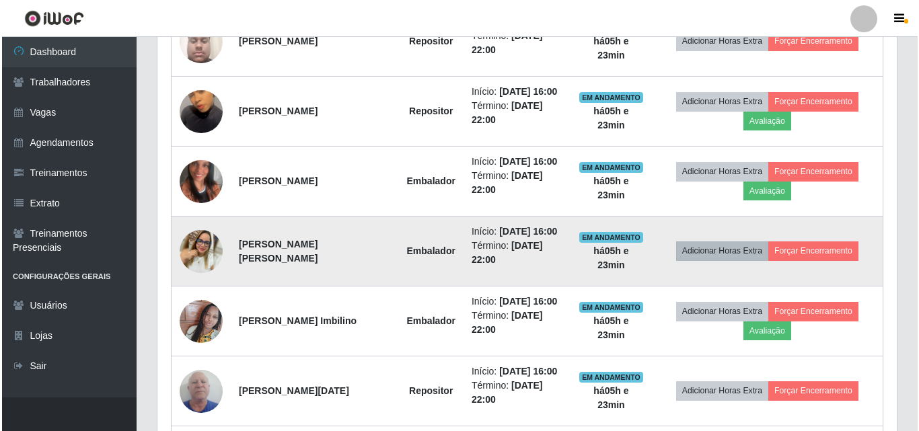
scroll to position [788, 0]
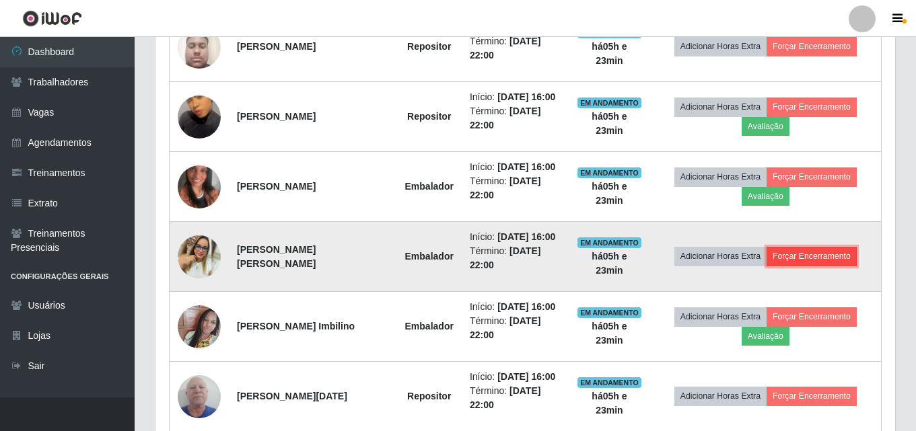
click at [808, 258] on button "Forçar Encerramento" at bounding box center [811, 256] width 90 height 19
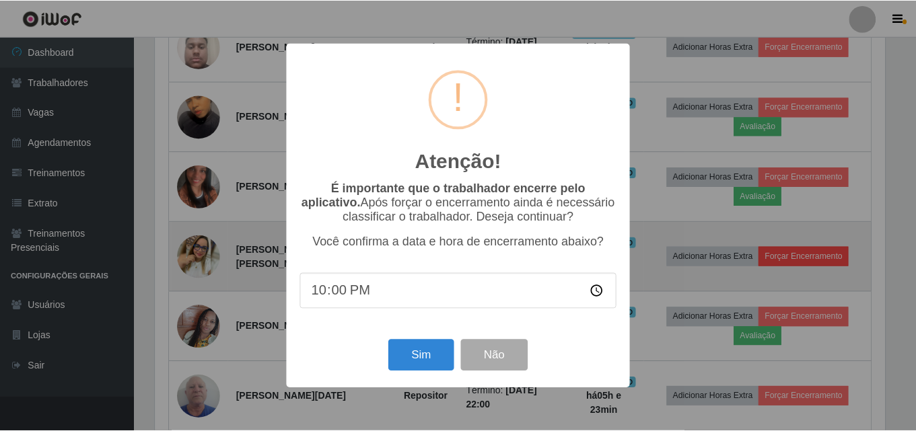
scroll to position [279, 733]
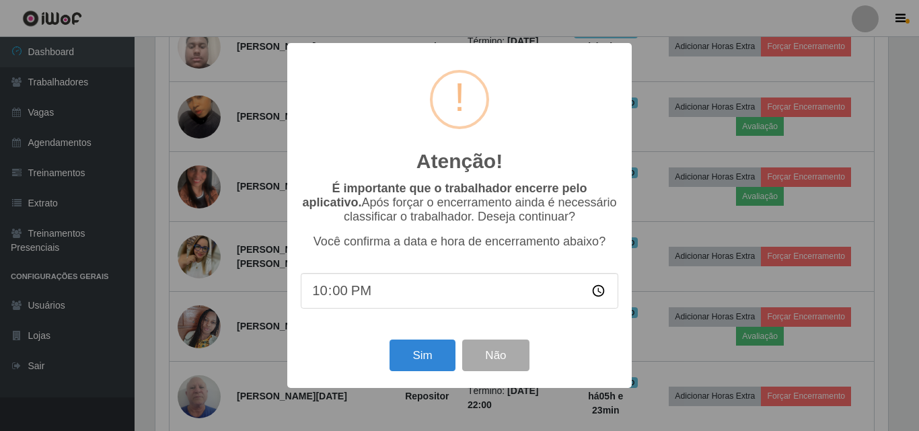
click at [338, 297] on input "22:00" at bounding box center [460, 291] width 318 height 36
click at [657, 85] on div "Atenção! × É importante que o trabalhador encerre pelo aplicativo. Após forçar …" at bounding box center [459, 215] width 919 height 431
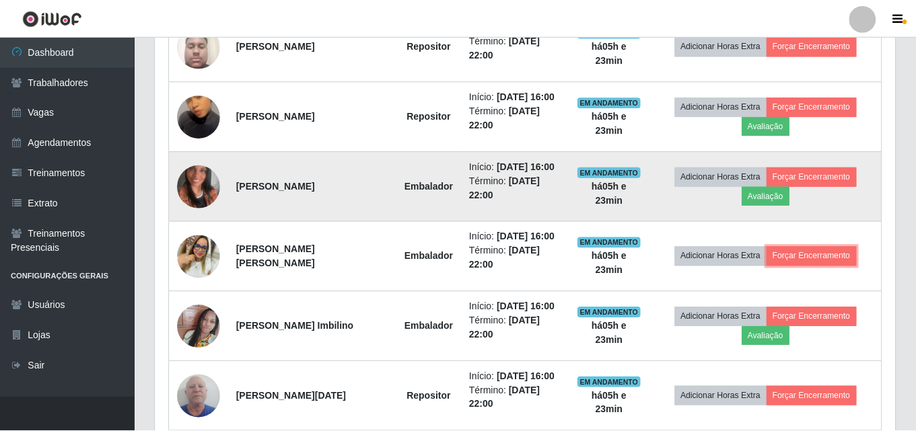
scroll to position [279, 740]
